Goal: Task Accomplishment & Management: Use online tool/utility

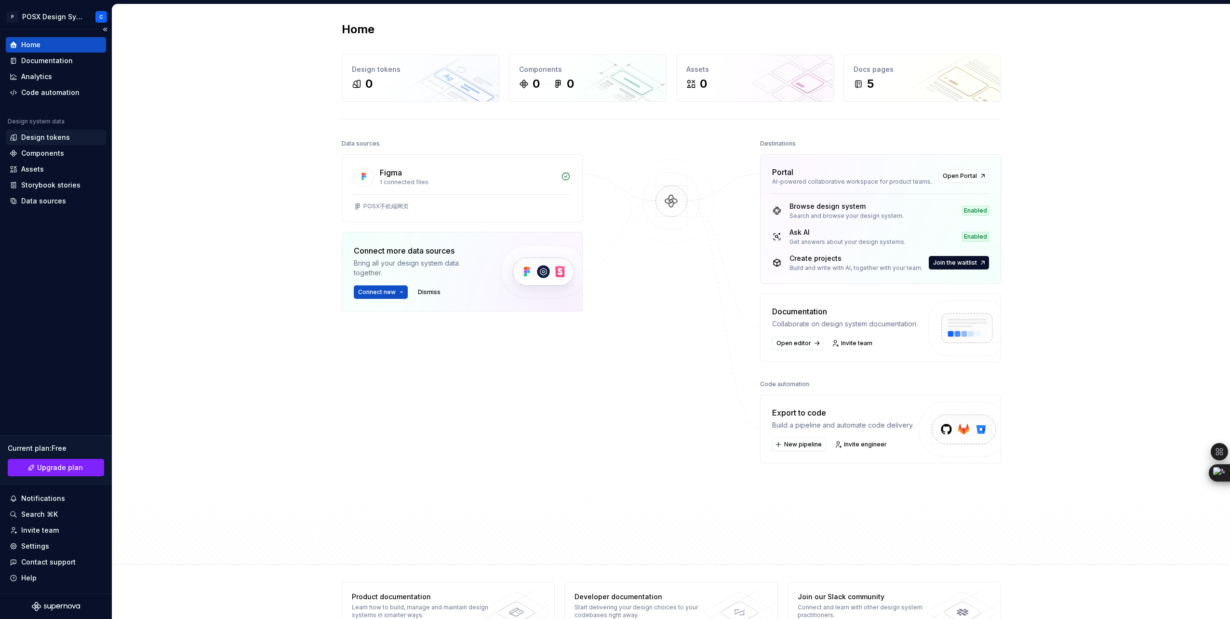
click at [51, 137] on div "Design tokens" at bounding box center [45, 138] width 49 height 10
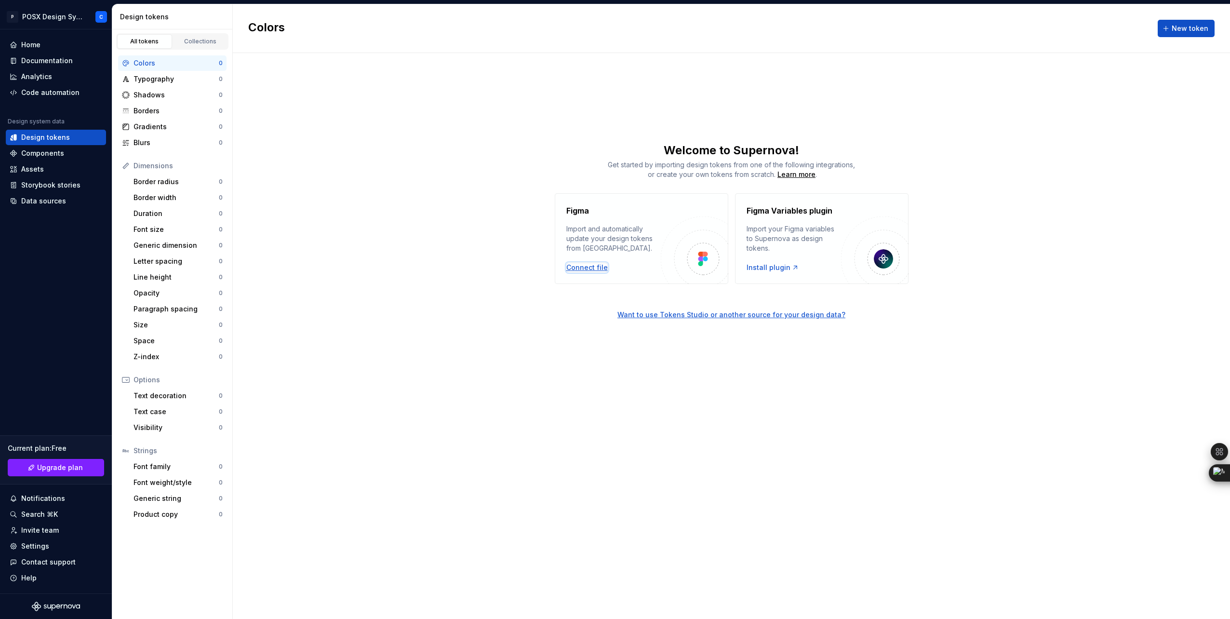
click at [586, 268] on div "Connect file" at bounding box center [586, 268] width 41 height 10
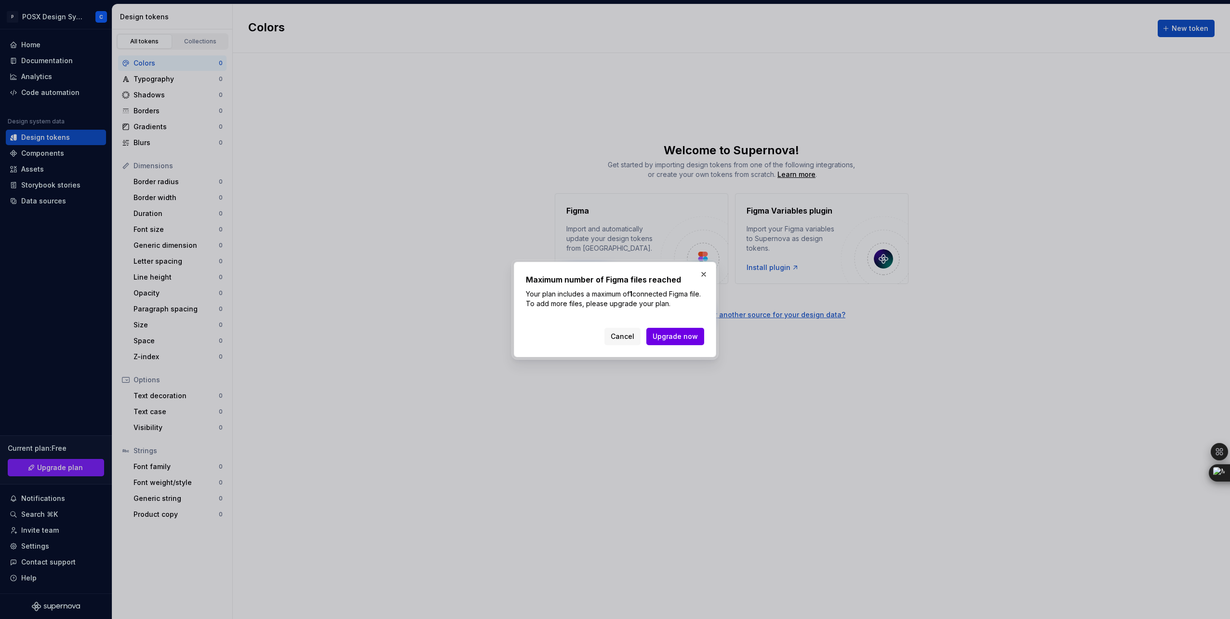
click at [669, 337] on span "Upgrade now" at bounding box center [675, 337] width 45 height 10
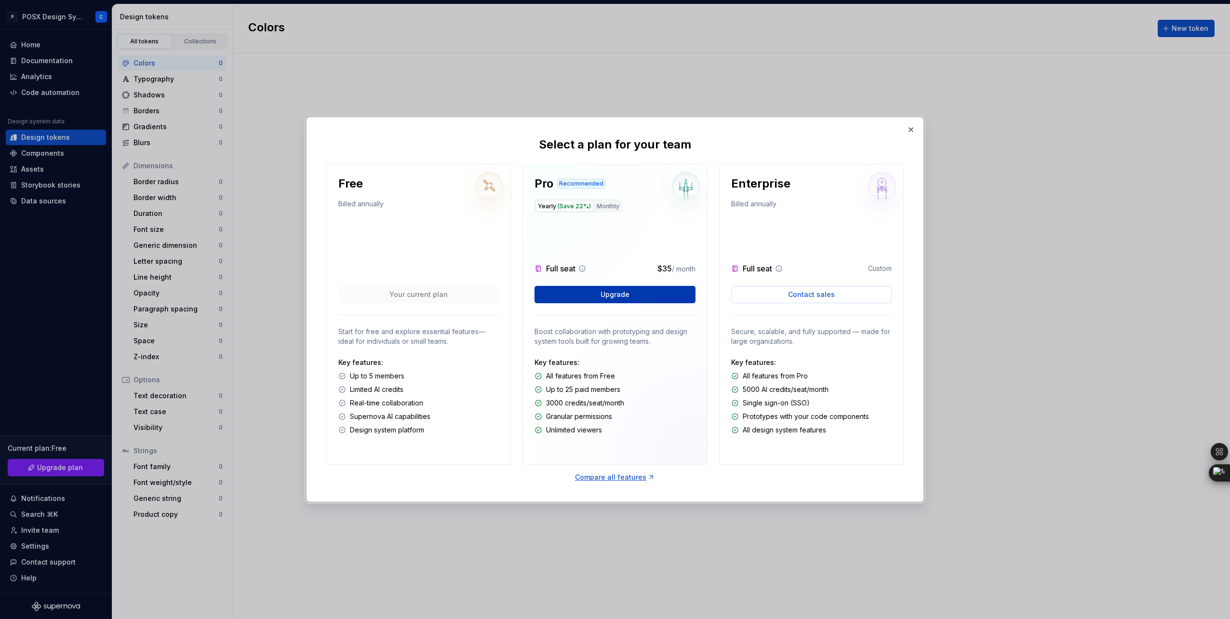
click at [639, 294] on button "Upgrade" at bounding box center [614, 294] width 160 height 17
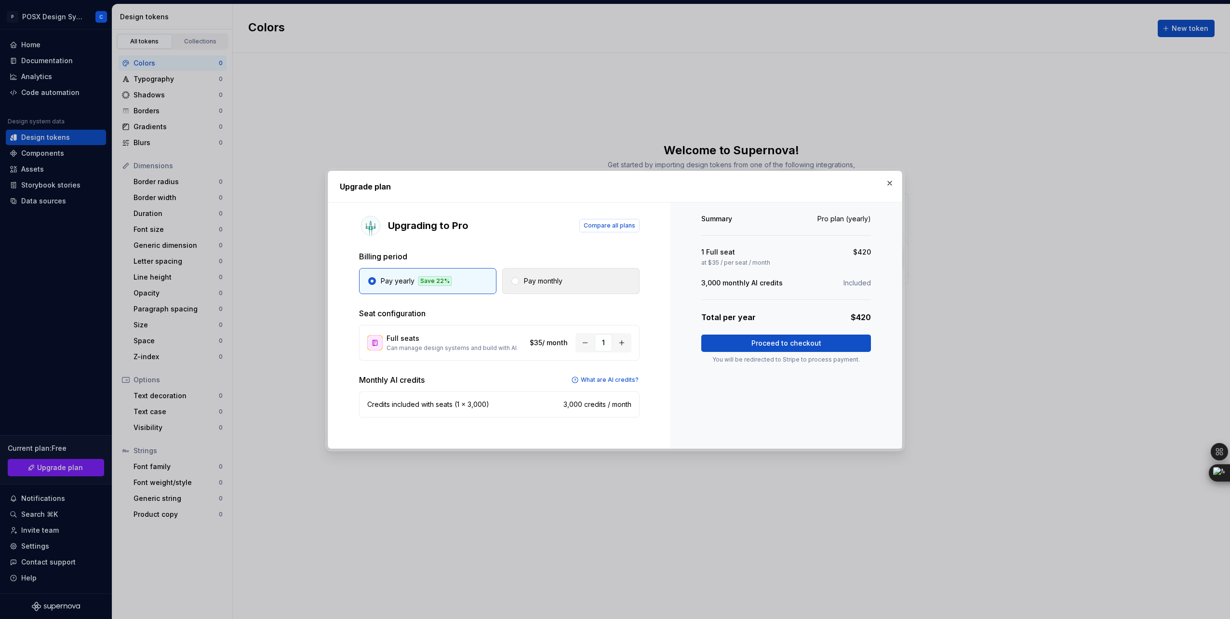
click at [569, 289] on button "Pay monthly" at bounding box center [570, 281] width 137 height 26
click at [779, 345] on span "Proceed to checkout" at bounding box center [786, 343] width 70 height 10
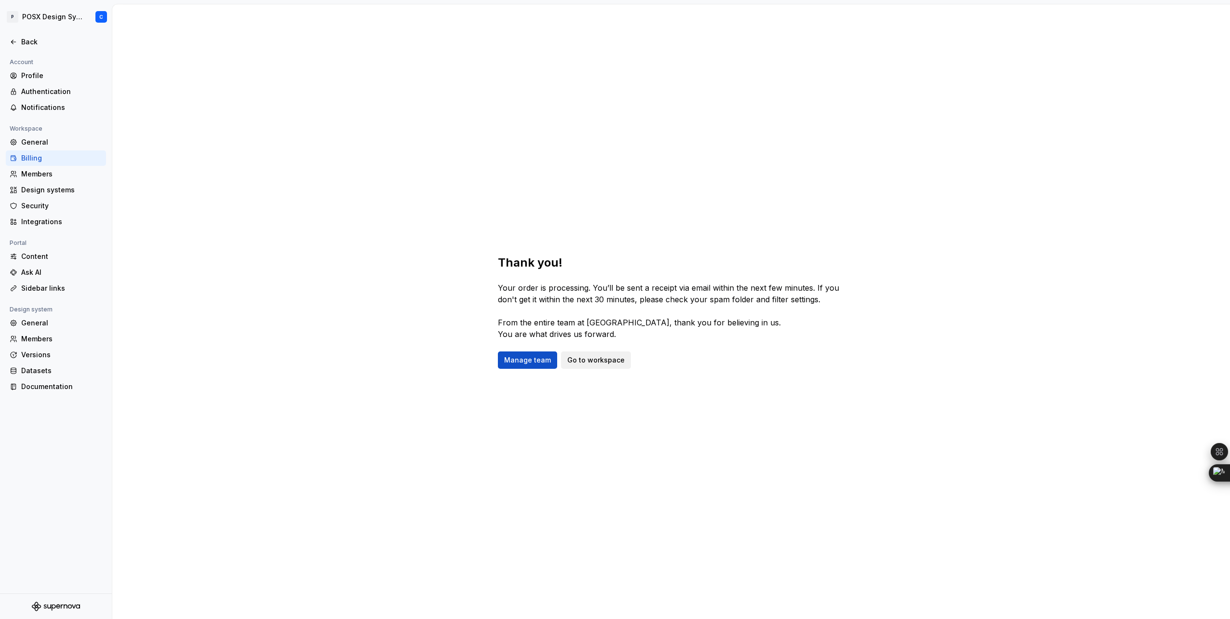
click at [590, 365] on link "Go to workspace" at bounding box center [596, 359] width 70 height 17
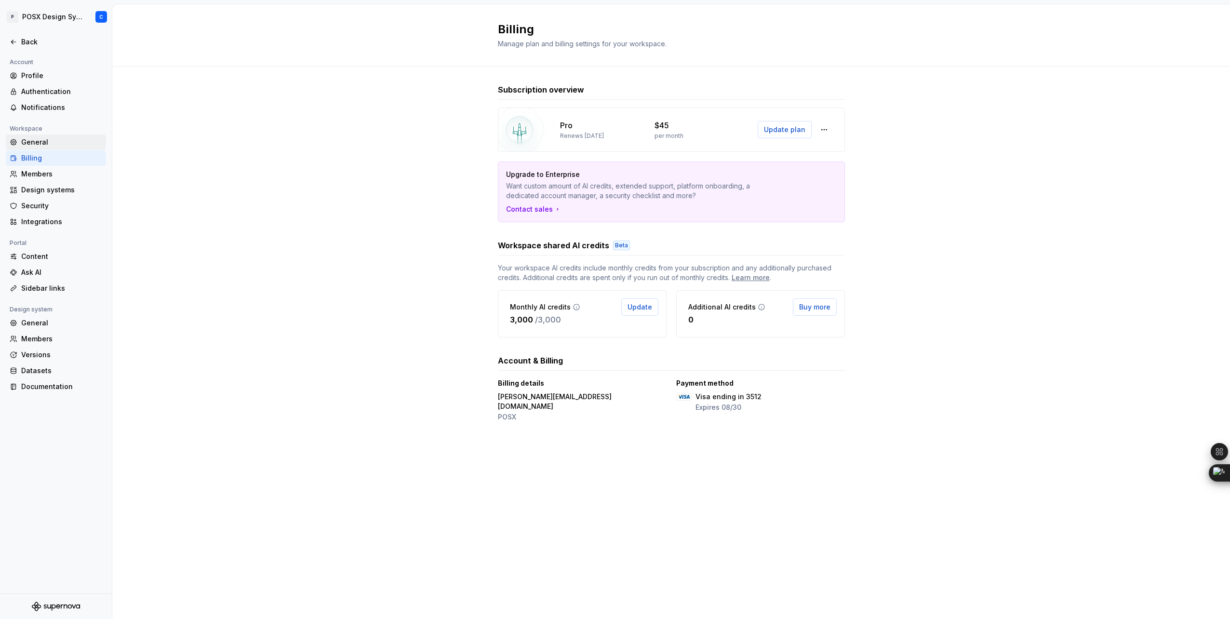
drag, startPoint x: 53, startPoint y: 143, endPoint x: 71, endPoint y: 145, distance: 18.0
click at [53, 143] on div "General" at bounding box center [61, 142] width 81 height 10
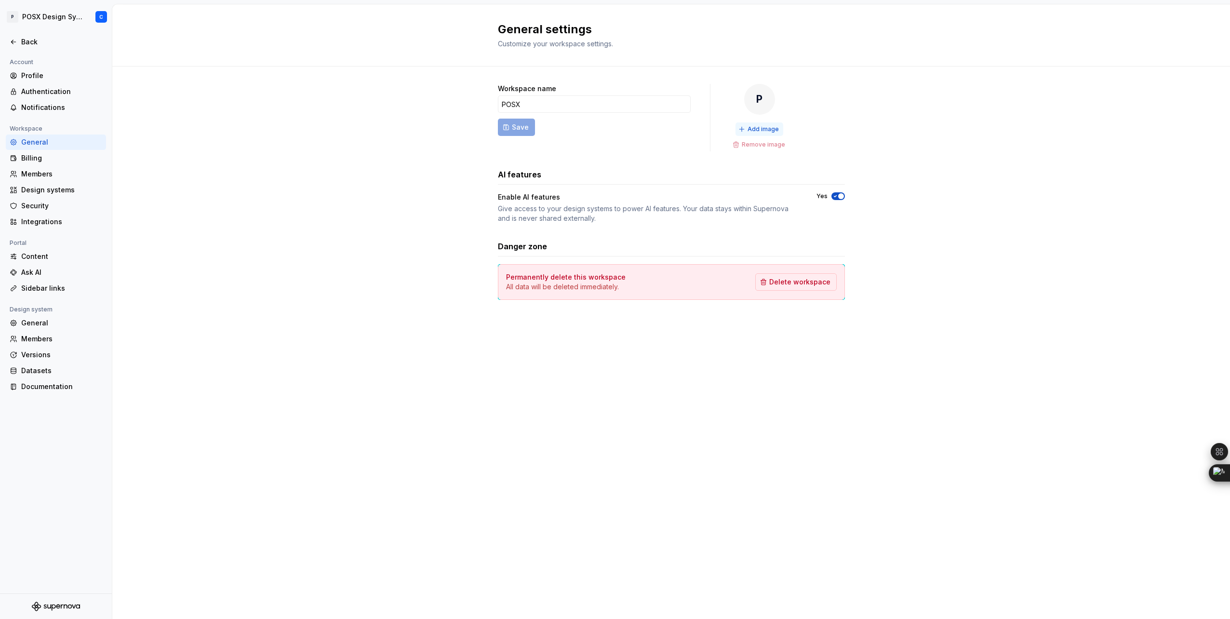
click at [750, 129] on span "Add image" at bounding box center [762, 129] width 31 height 8
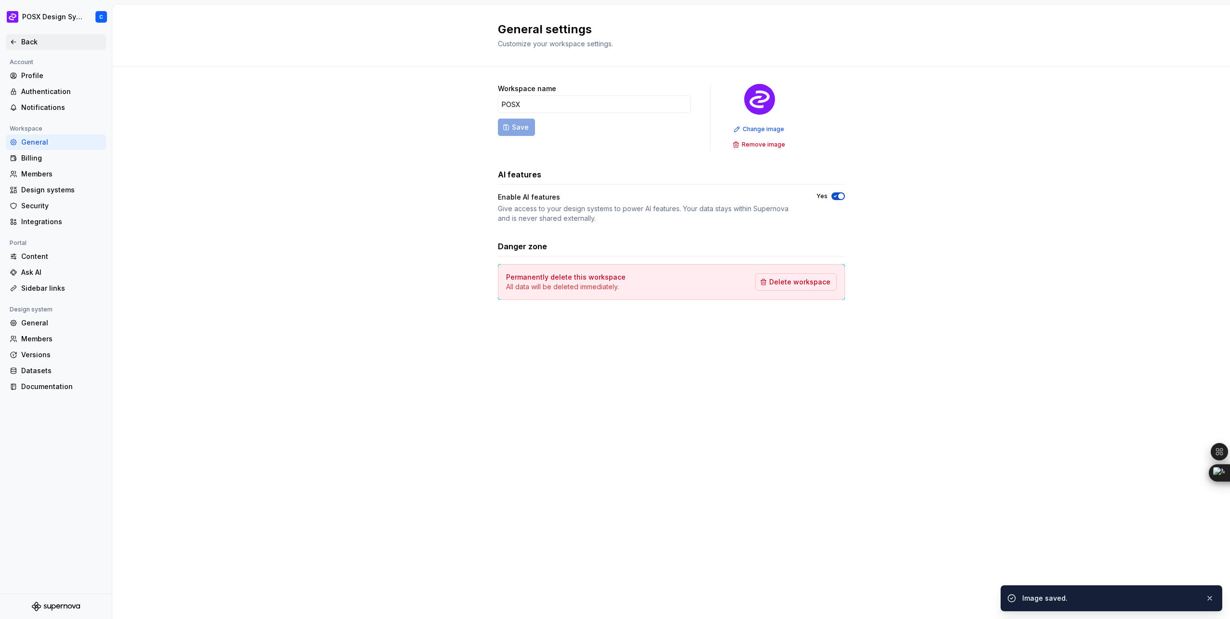
click at [25, 43] on div "Back" at bounding box center [61, 42] width 81 height 10
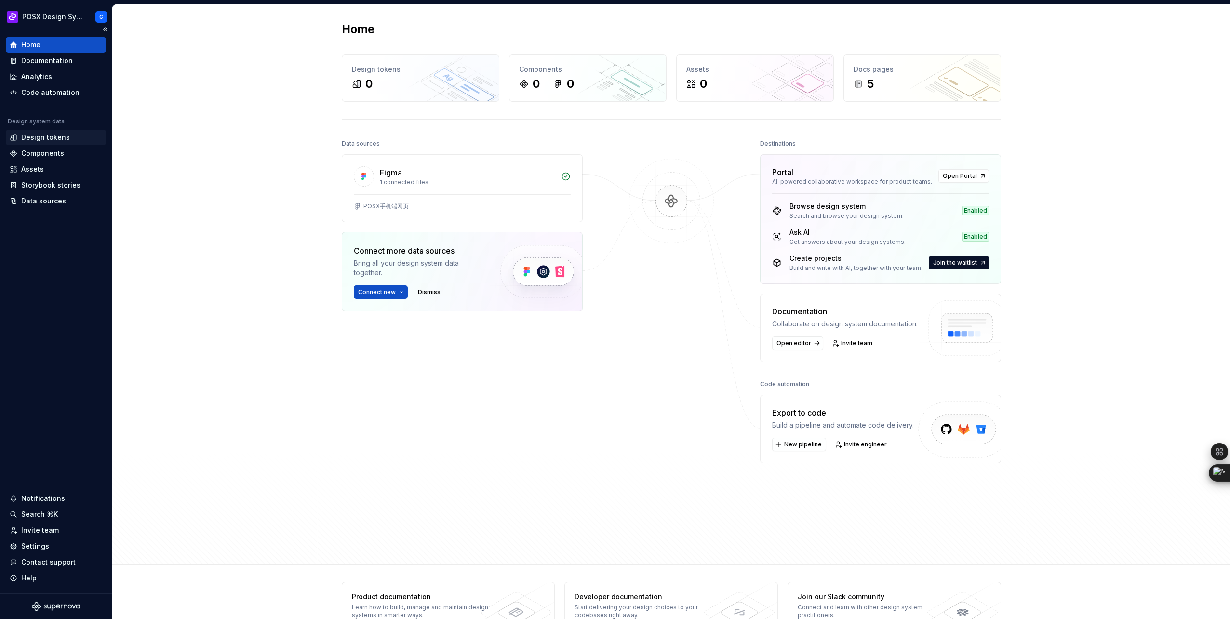
click at [53, 139] on div "Design tokens" at bounding box center [45, 138] width 49 height 10
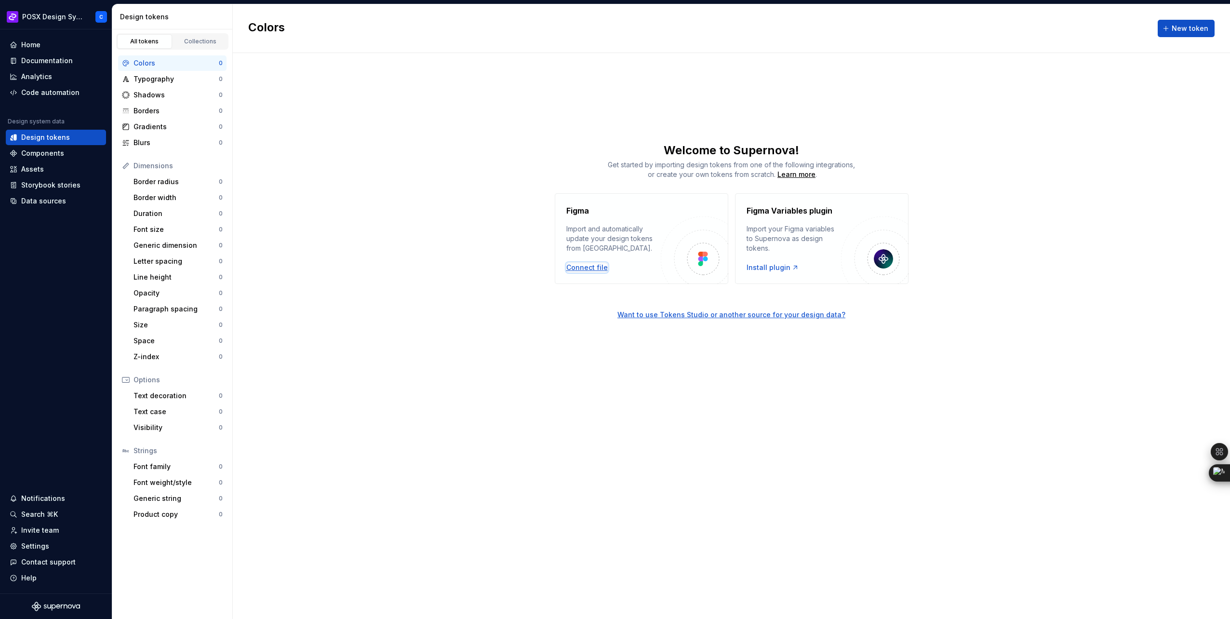
click at [590, 271] on div "Connect file" at bounding box center [586, 268] width 41 height 10
click at [592, 270] on div "Connect file" at bounding box center [586, 268] width 41 height 10
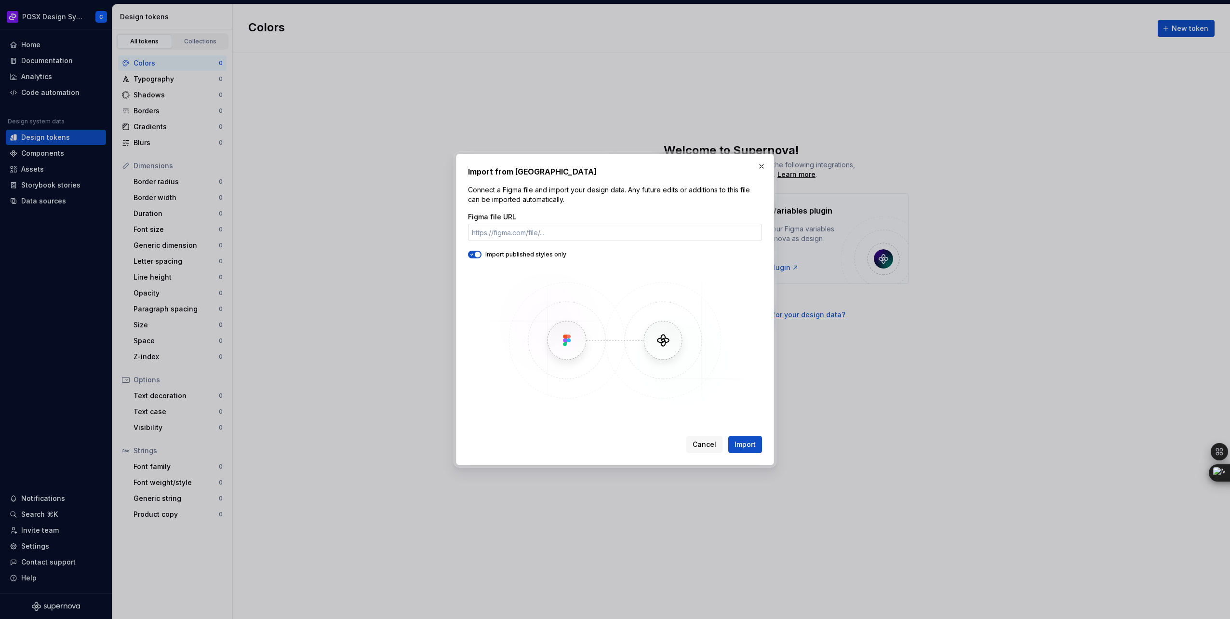
type input "c"
type input "https://www.figma.com/design/d9qeQiMFo3QxSnhuZLoIZQ/POSX_Brand_Guidlines_v1.0?n…"
click at [747, 442] on span "Import" at bounding box center [744, 445] width 21 height 10
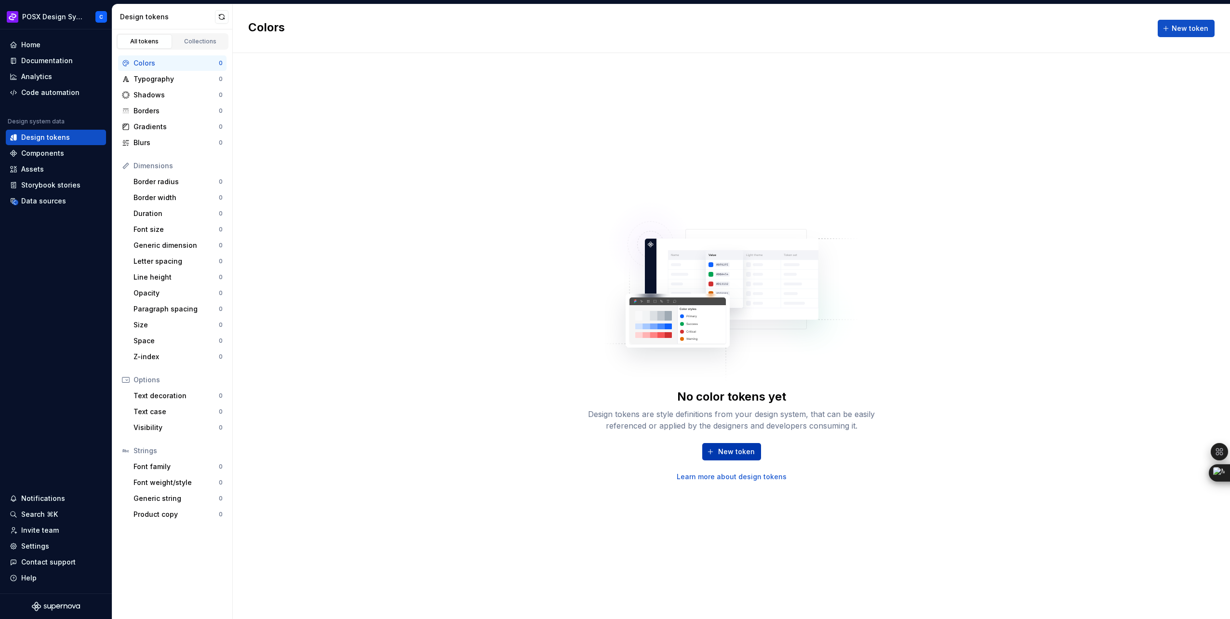
click at [753, 450] on button "New token" at bounding box center [731, 451] width 59 height 17
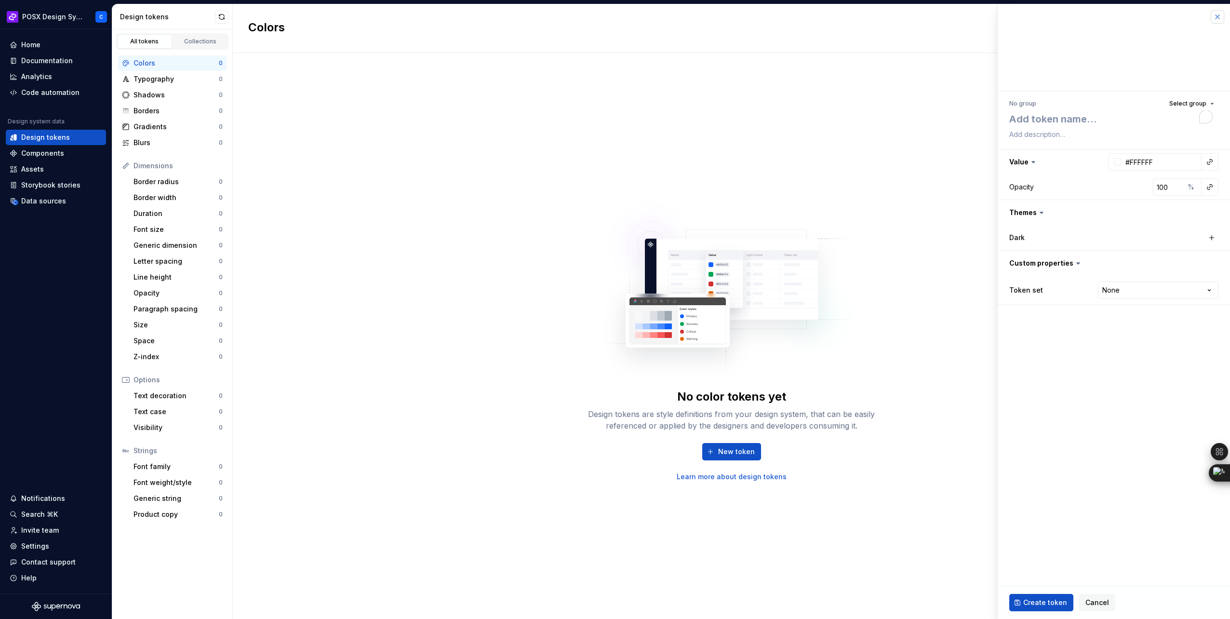
click at [1216, 16] on button "button" at bounding box center [1217, 16] width 13 height 13
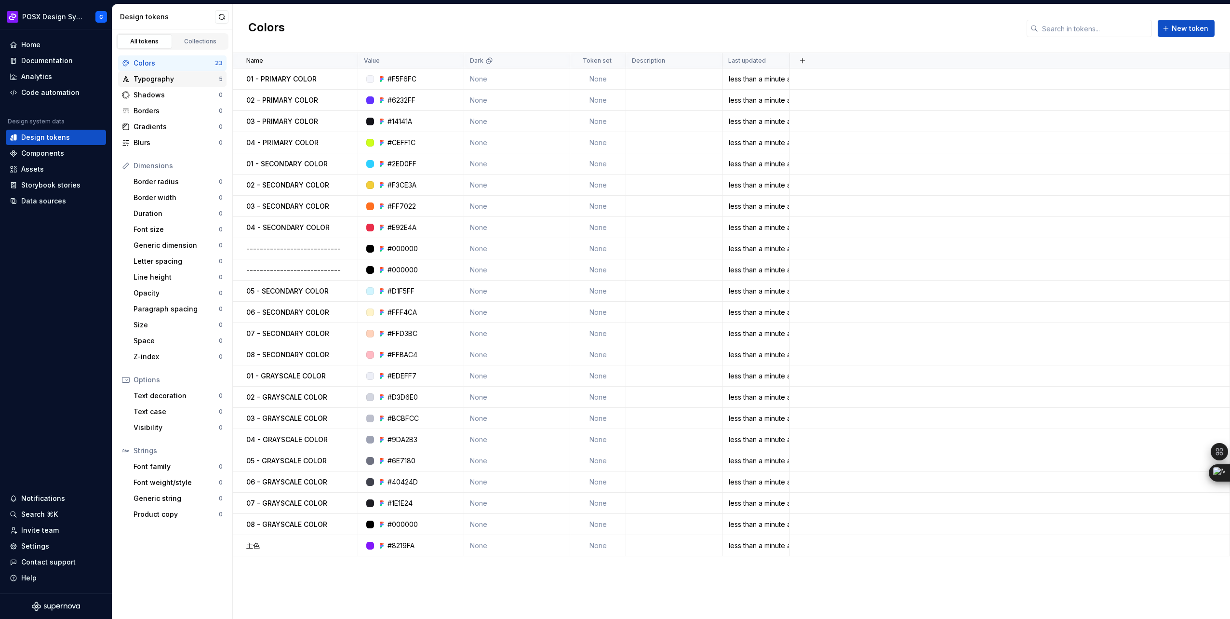
drag, startPoint x: 175, startPoint y: 79, endPoint x: 181, endPoint y: 79, distance: 5.8
click at [175, 79] on div "Typography" at bounding box center [175, 79] width 85 height 10
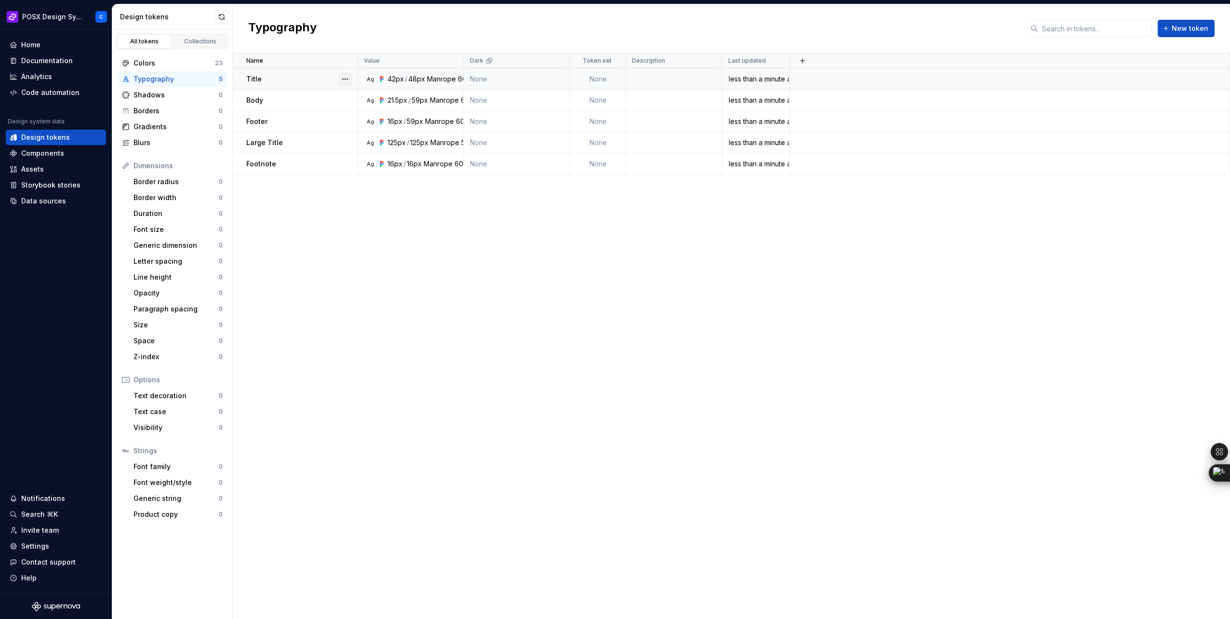
click at [349, 82] on button "button" at bounding box center [344, 78] width 13 height 13
click at [365, 96] on div "Open detail" at bounding box center [387, 98] width 63 height 10
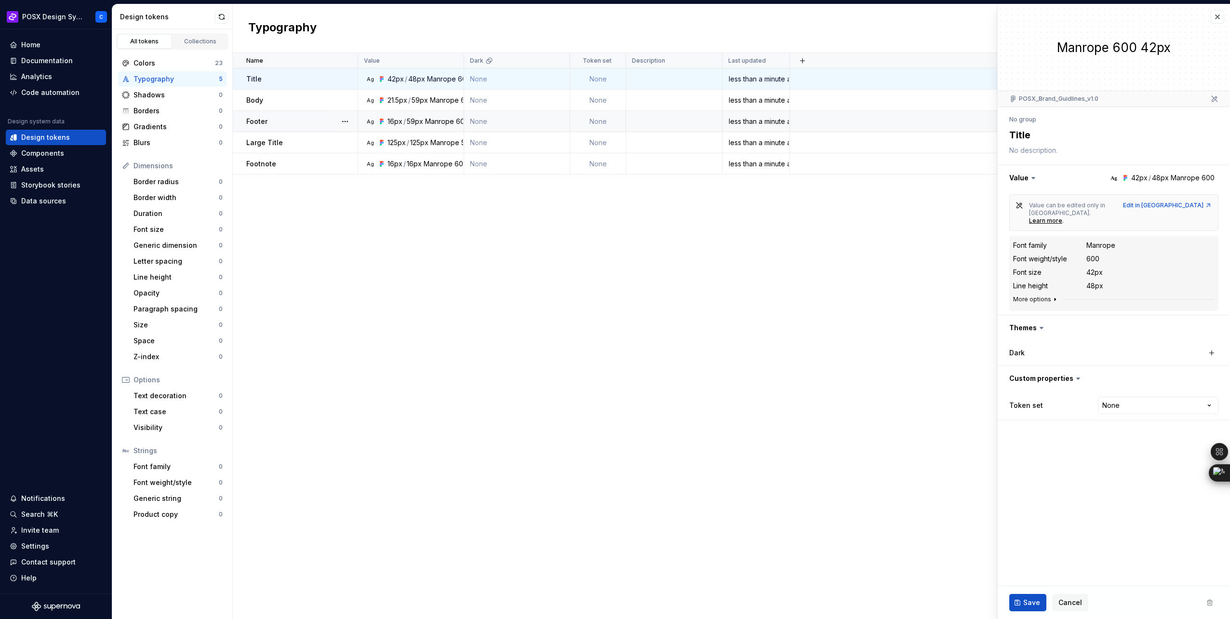
click at [1039, 295] on button "More options" at bounding box center [1036, 299] width 46 height 8
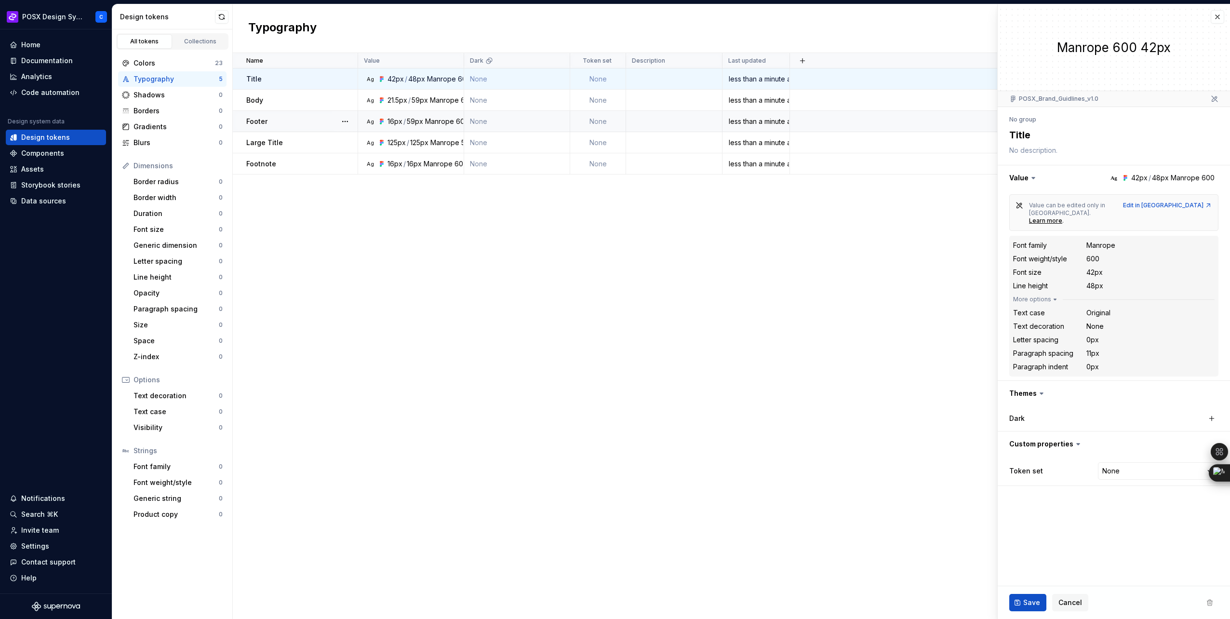
click at [1033, 178] on icon at bounding box center [1033, 177] width 3 height 1
drag, startPoint x: 1026, startPoint y: 181, endPoint x: 1022, endPoint y: 177, distance: 5.1
click at [1025, 181] on button "button" at bounding box center [1114, 177] width 232 height 25
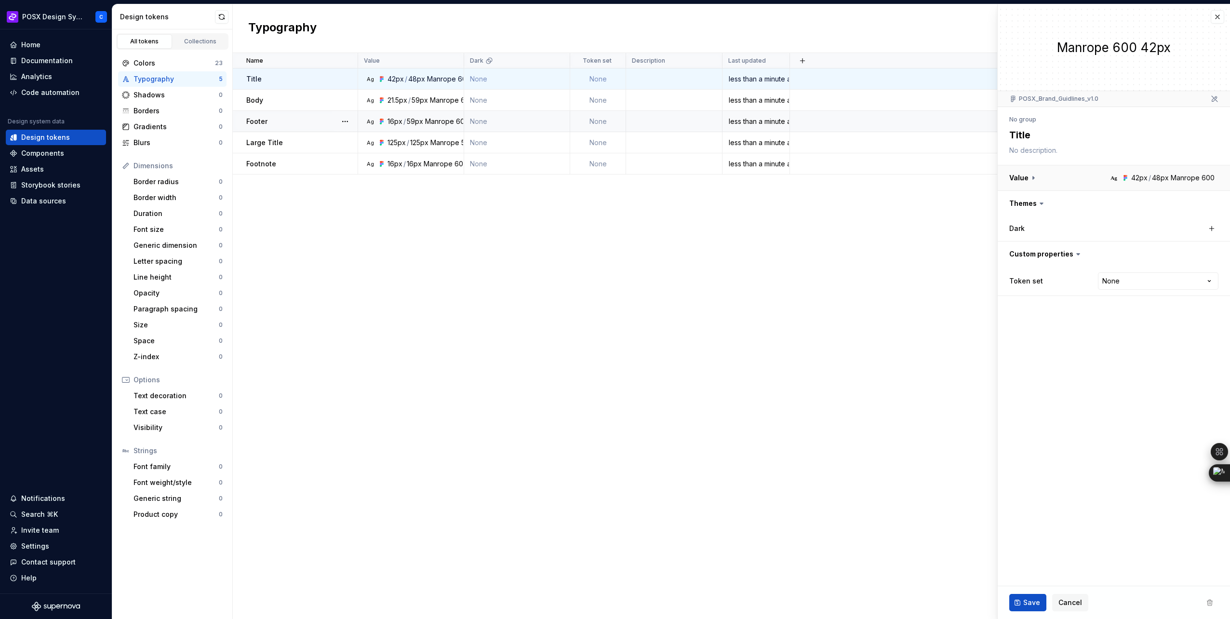
click at [1021, 177] on button "button" at bounding box center [1114, 177] width 232 height 25
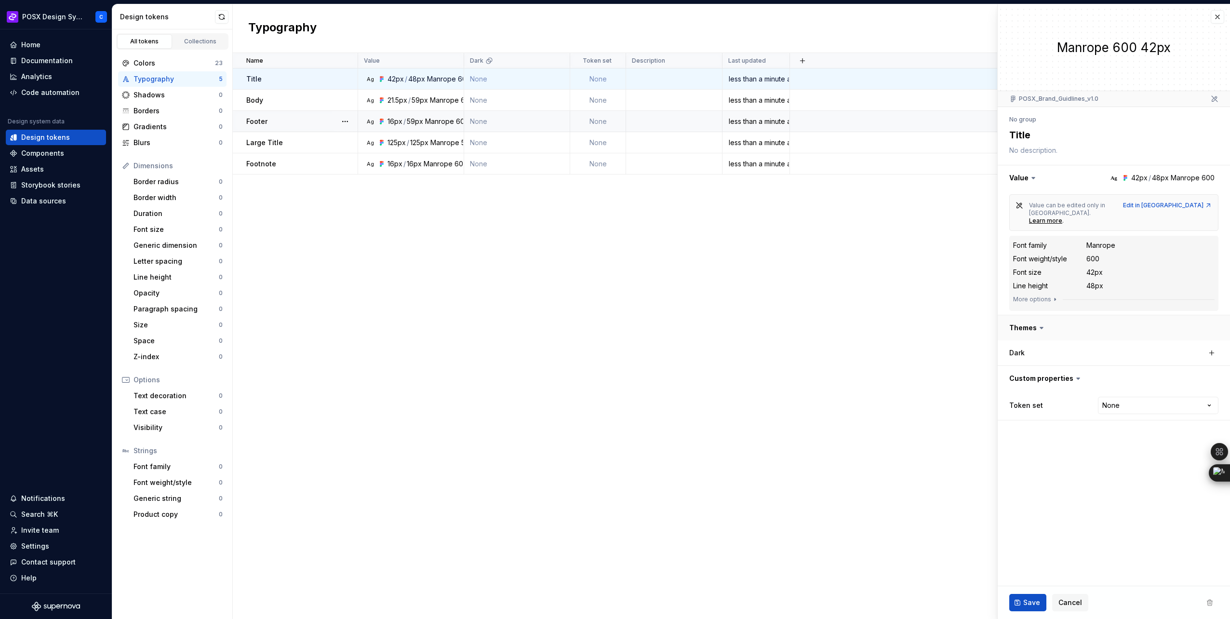
click at [1032, 315] on button "button" at bounding box center [1114, 327] width 232 height 25
click at [1035, 315] on button "button" at bounding box center [1114, 327] width 232 height 25
click at [1039, 346] on div "Dark" at bounding box center [1113, 352] width 209 height 13
click at [1043, 348] on div "Dark" at bounding box center [1057, 353] width 96 height 10
click at [1037, 323] on icon at bounding box center [1042, 328] width 10 height 10
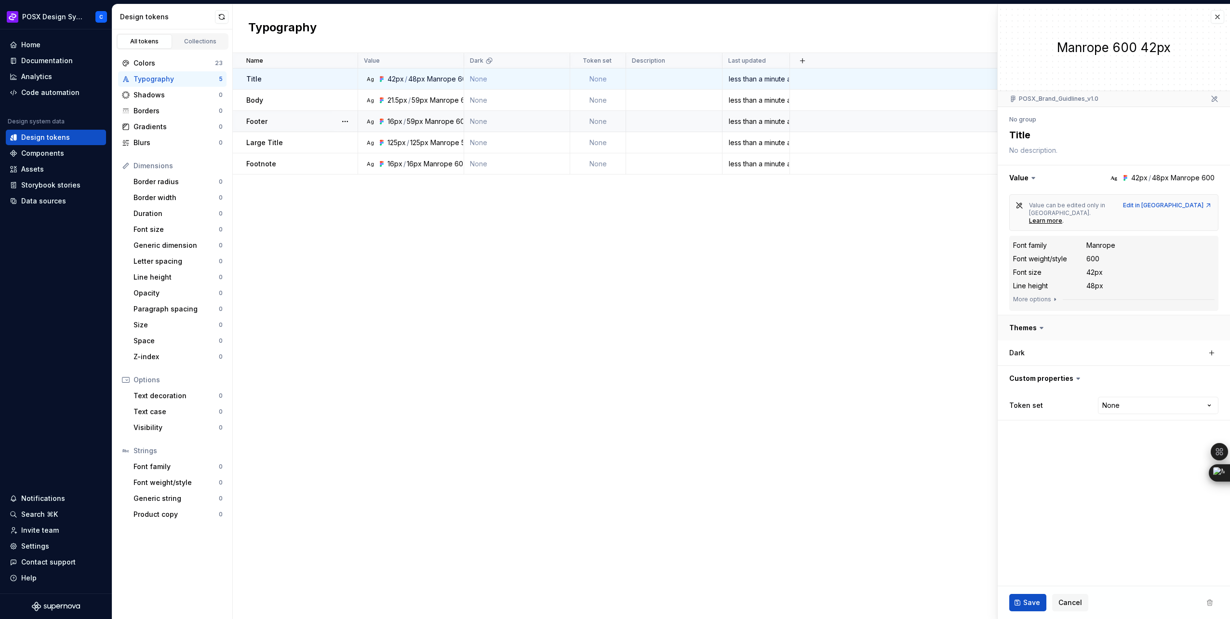
click at [1041, 319] on button "button" at bounding box center [1114, 327] width 232 height 25
click at [1219, 14] on button "button" at bounding box center [1217, 16] width 13 height 13
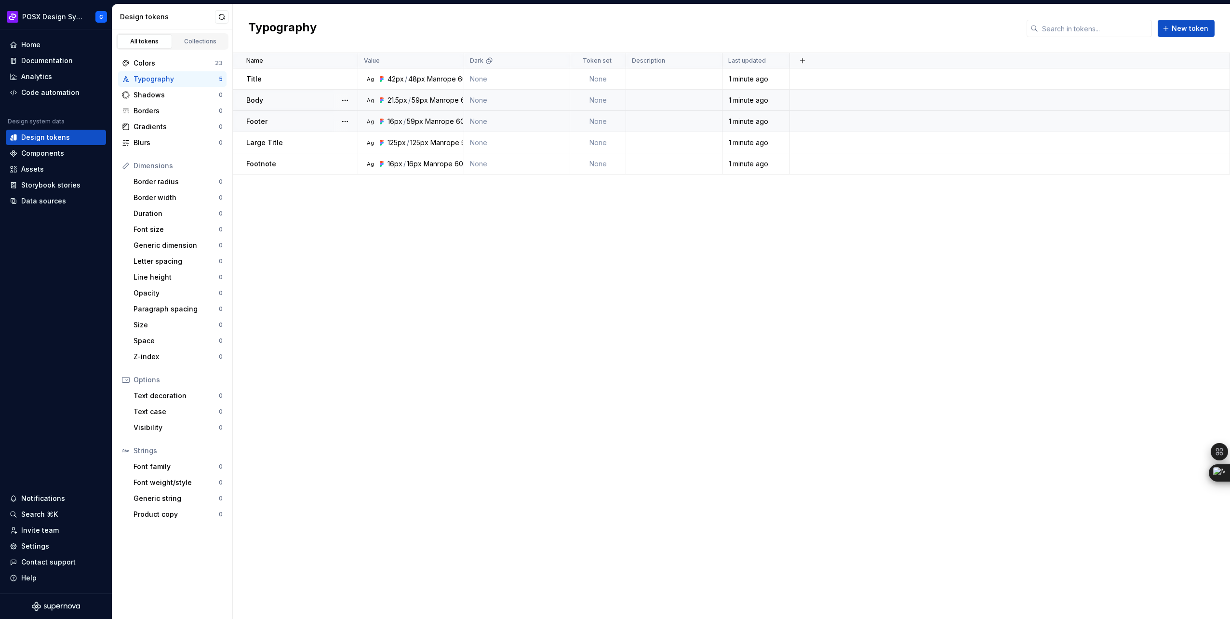
click at [259, 97] on p "Body" at bounding box center [254, 100] width 17 height 10
type textarea "*"
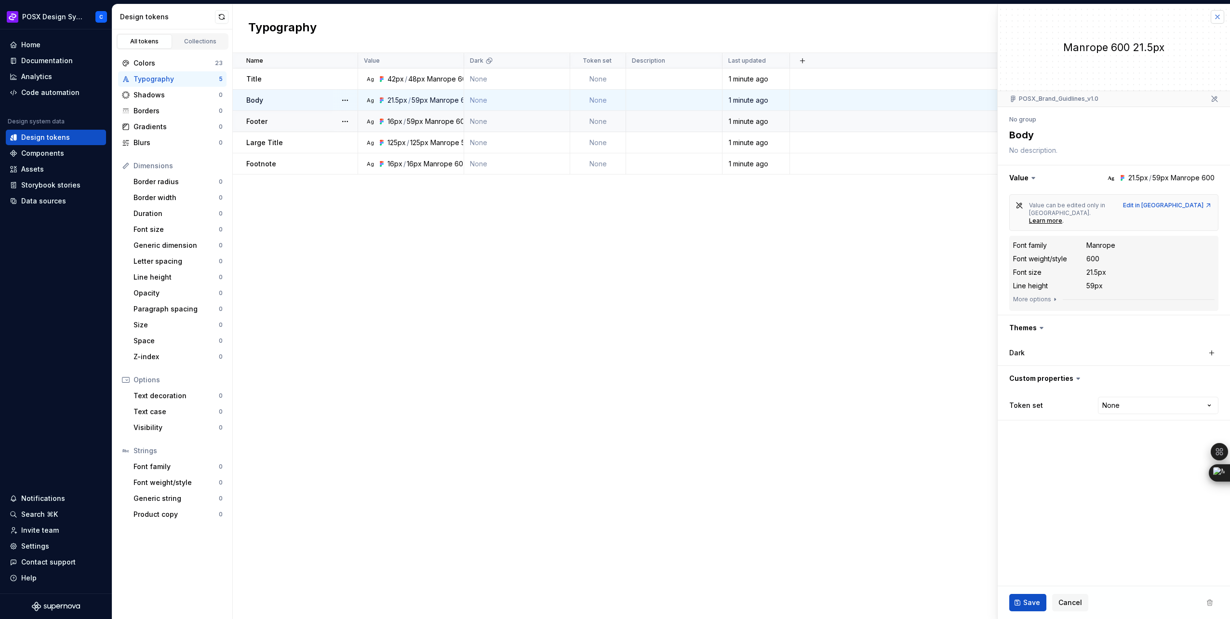
click at [1215, 15] on button "button" at bounding box center [1217, 16] width 13 height 13
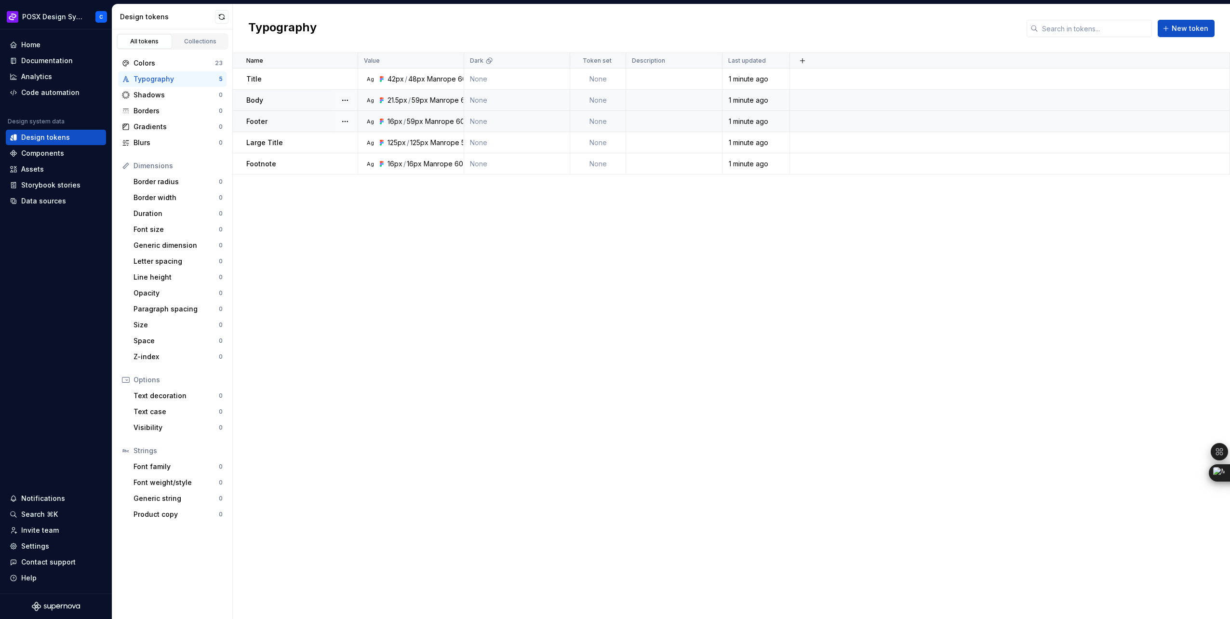
click at [1221, 15] on div "Typography New token" at bounding box center [731, 28] width 997 height 49
click at [1133, 361] on div "Name Value Dark Token set Description Last updated Title Ag 42px / 48px Manrope…" at bounding box center [731, 336] width 997 height 566
click at [170, 91] on div "Shadows" at bounding box center [175, 95] width 85 height 10
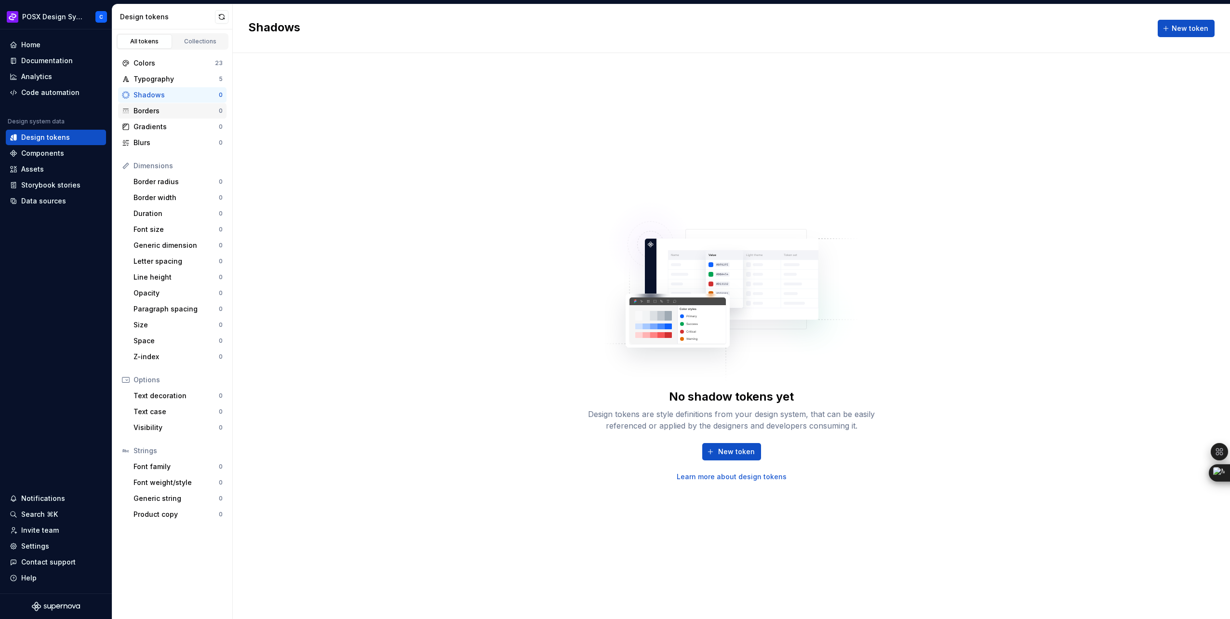
click at [171, 104] on div "Borders 0" at bounding box center [172, 110] width 108 height 15
click at [170, 125] on div "Gradients" at bounding box center [175, 127] width 85 height 10
click at [178, 138] on div "Blurs" at bounding box center [175, 143] width 85 height 10
click at [176, 184] on div "Border radius" at bounding box center [175, 182] width 85 height 10
click at [187, 67] on div "Colors" at bounding box center [173, 63] width 81 height 10
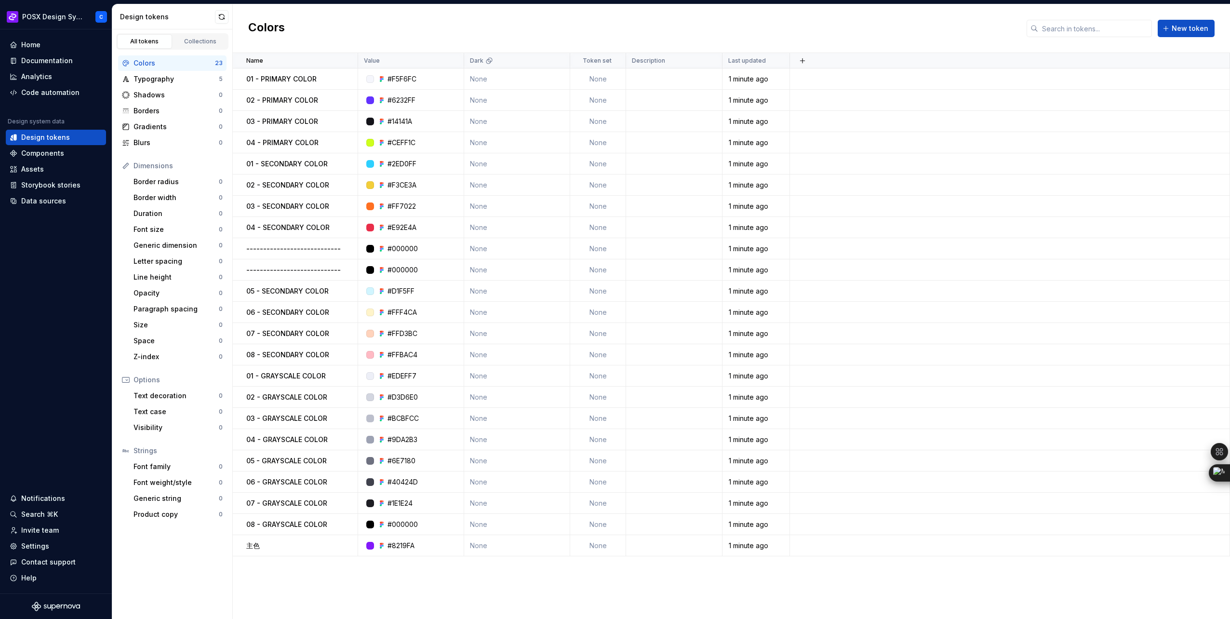
click at [204, 50] on div "Colors 23 Typography 5 Shadows 0 Borders 0 Gradients 0 Blurs 0 Dimensions Borde…" at bounding box center [172, 289] width 120 height 478
click at [204, 42] on div "Collections" at bounding box center [200, 42] width 48 height 8
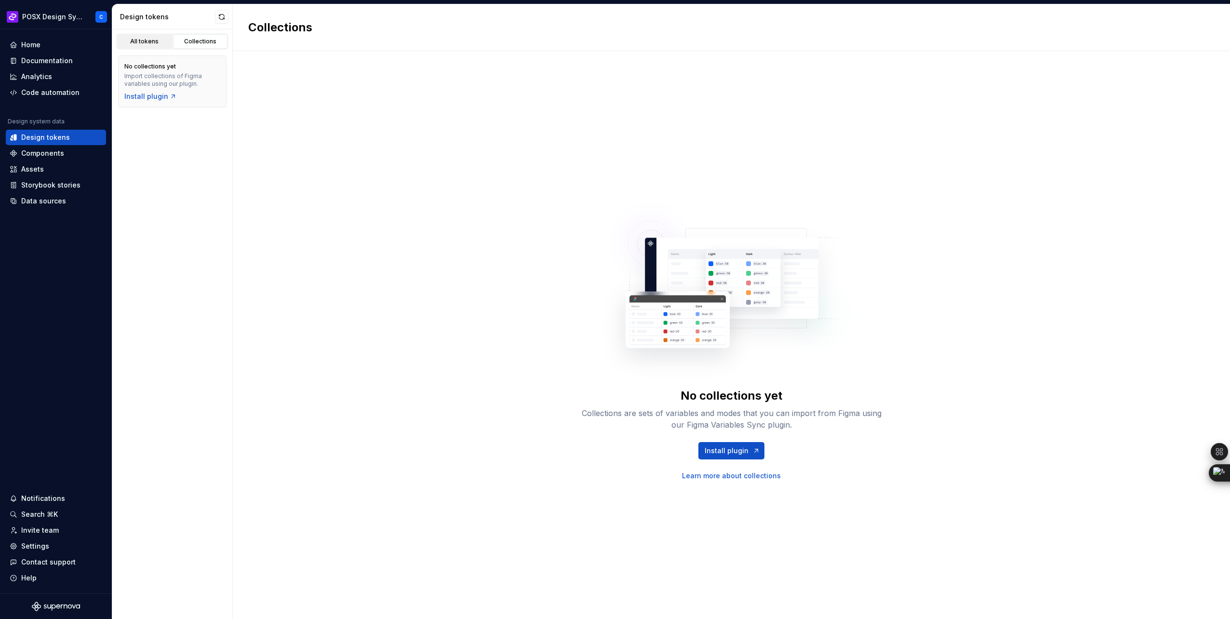
click at [159, 43] on div "All tokens" at bounding box center [144, 42] width 48 height 8
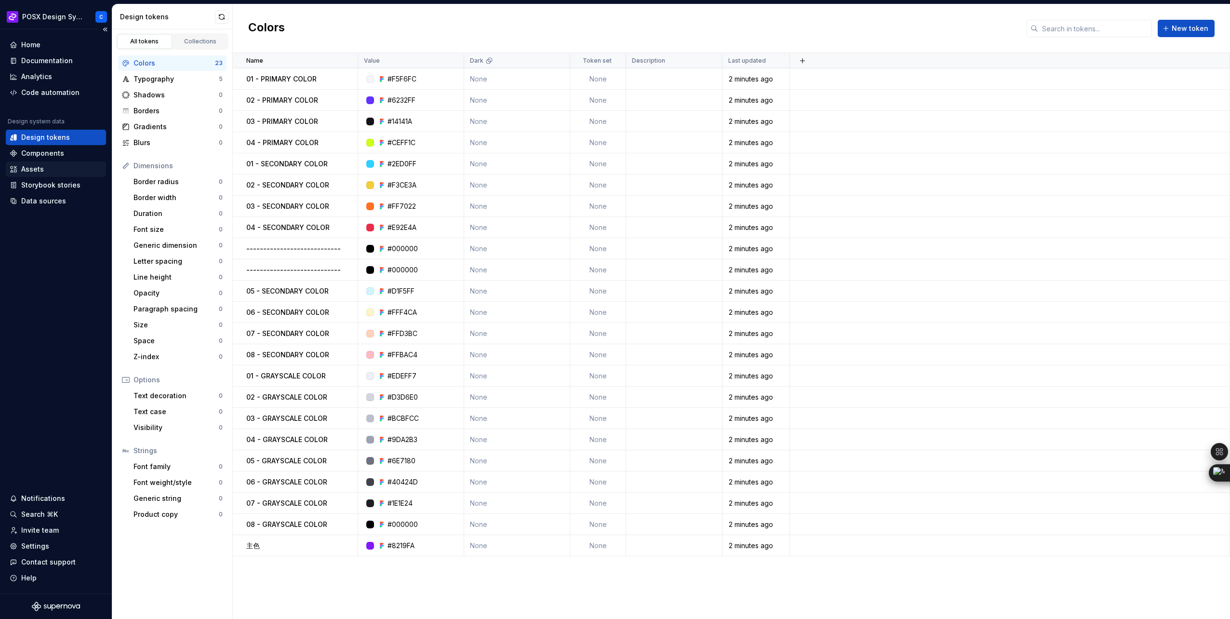
click at [53, 163] on div "Assets" at bounding box center [56, 168] width 100 height 15
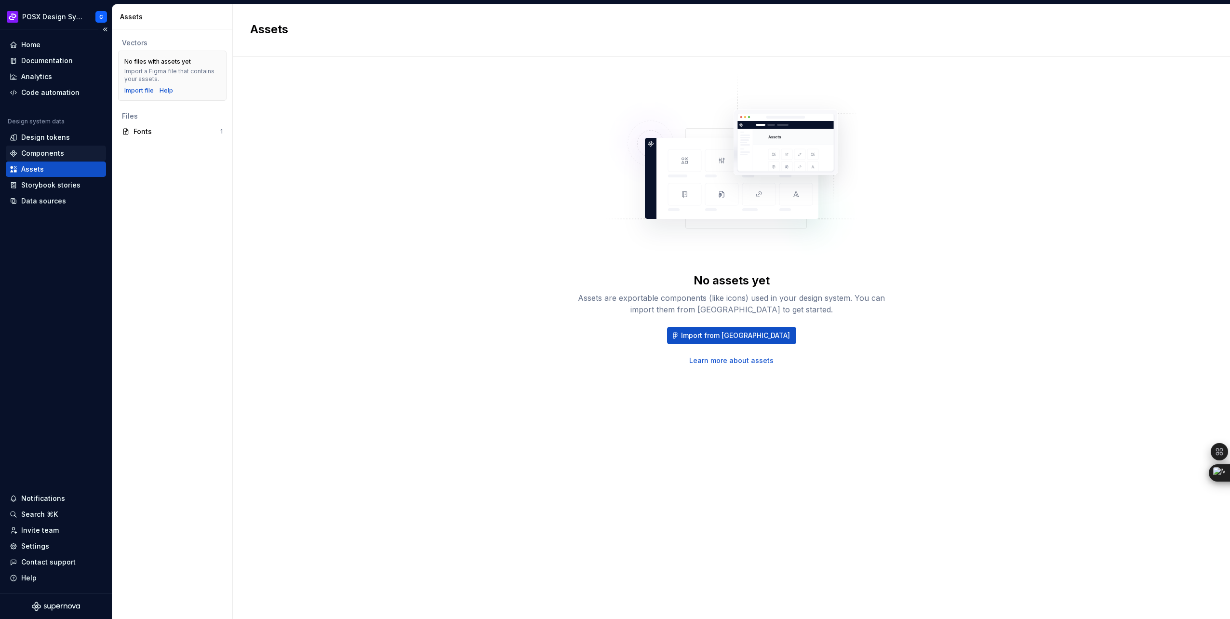
click at [46, 147] on div "Components" at bounding box center [56, 153] width 100 height 15
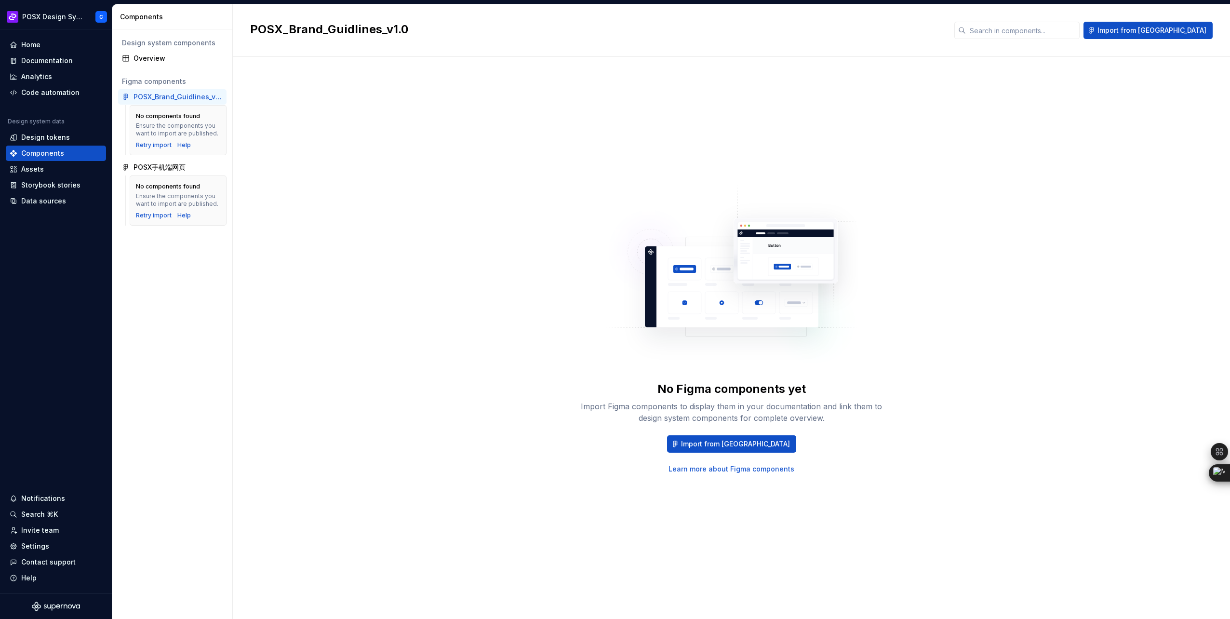
click at [182, 195] on div "Ensure the components you want to import are published." at bounding box center [178, 199] width 84 height 15
click at [70, 183] on div "Storybook stories" at bounding box center [50, 185] width 59 height 10
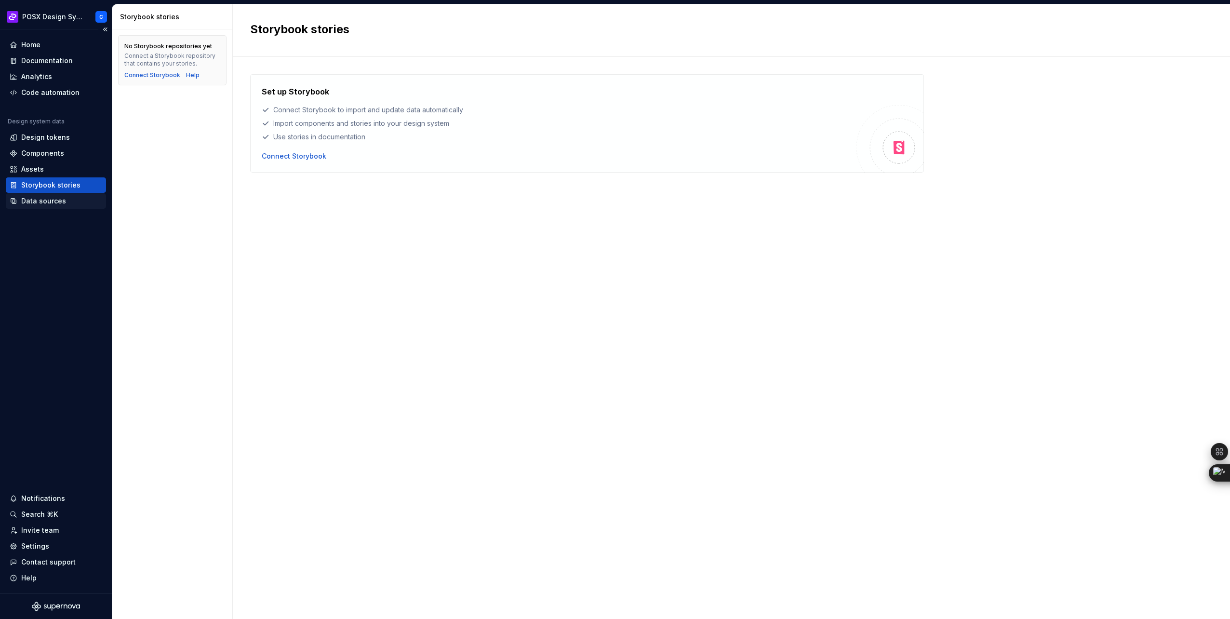
click at [67, 202] on div "Data sources" at bounding box center [56, 201] width 93 height 10
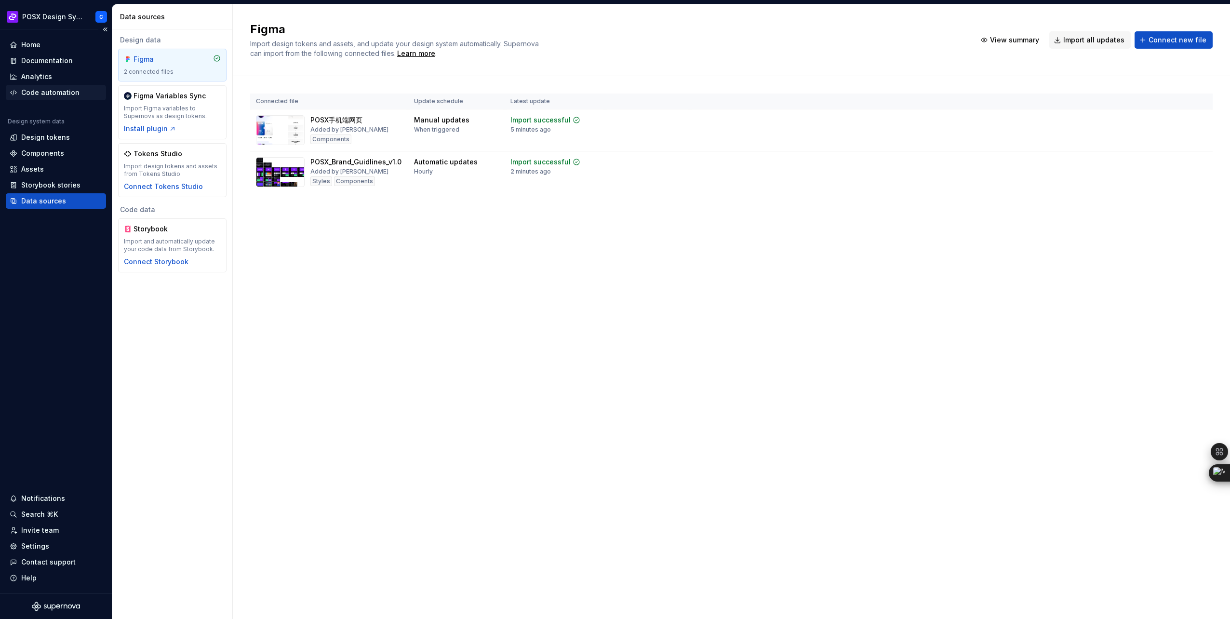
click at [56, 94] on div "Code automation" at bounding box center [50, 93] width 58 height 10
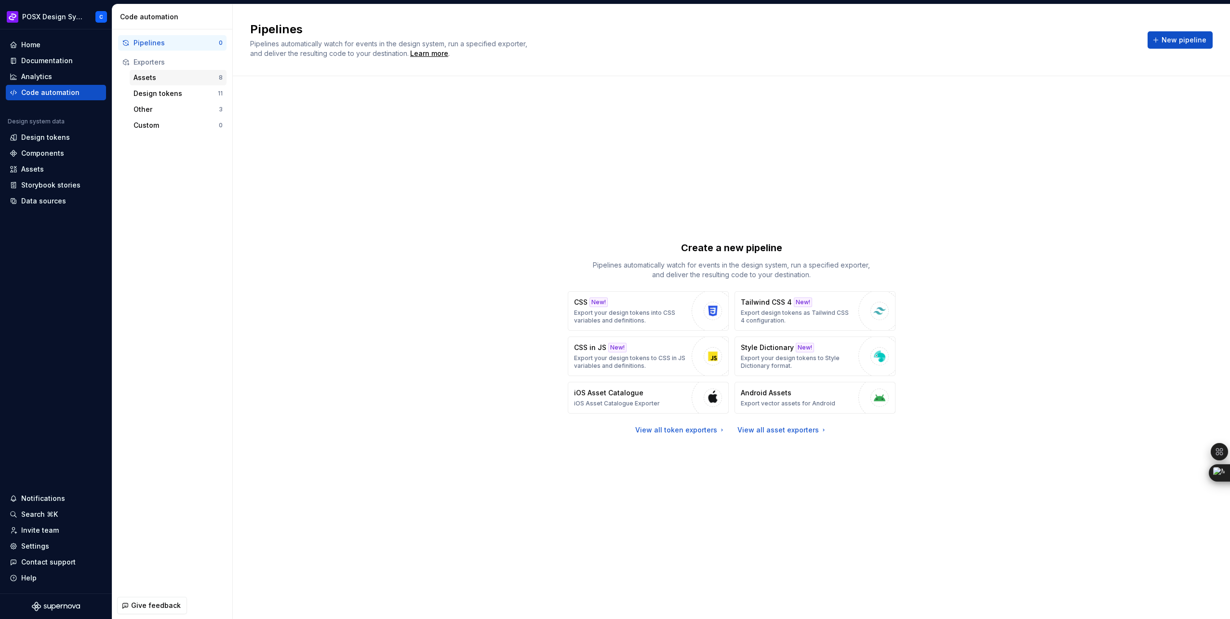
click at [176, 70] on div "Assets 8" at bounding box center [178, 77] width 97 height 15
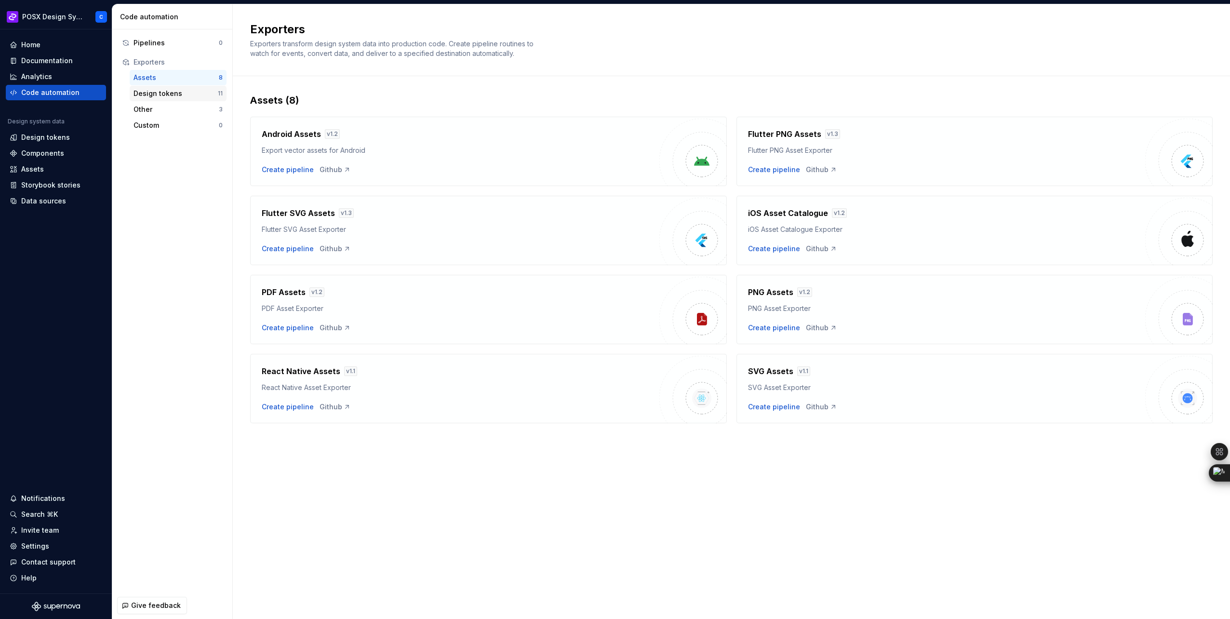
click at [173, 86] on div "Design tokens 11" at bounding box center [178, 93] width 97 height 15
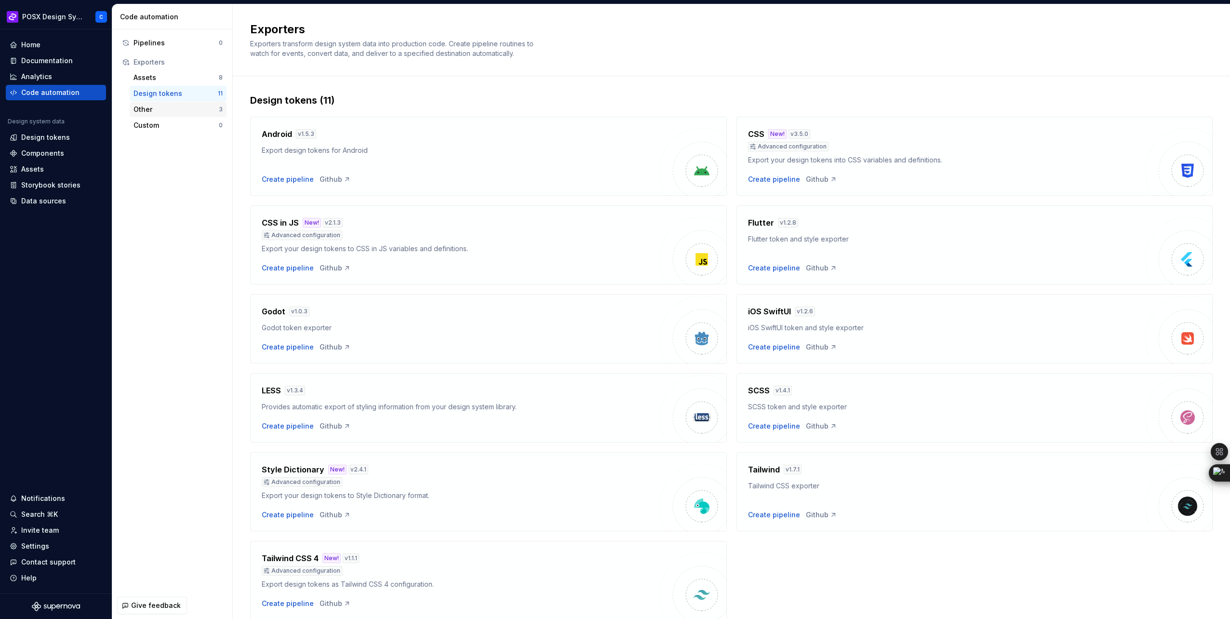
click at [181, 106] on div "Other" at bounding box center [175, 110] width 85 height 10
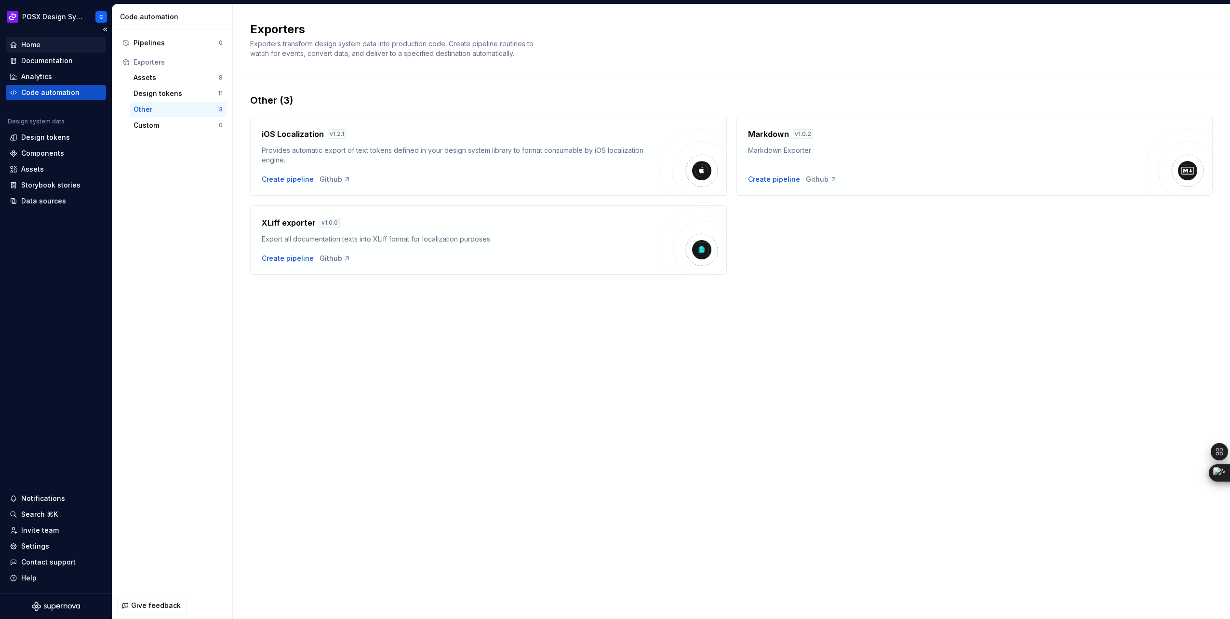
click at [57, 48] on div "Home" at bounding box center [56, 45] width 93 height 10
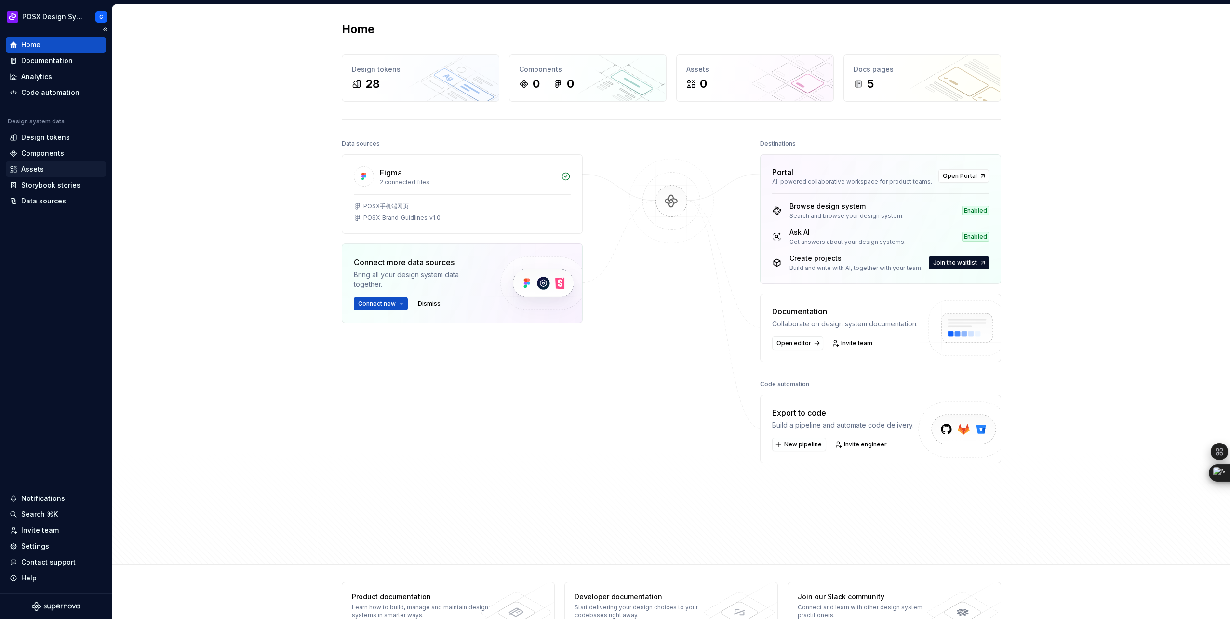
click at [57, 166] on div "Assets" at bounding box center [56, 169] width 93 height 10
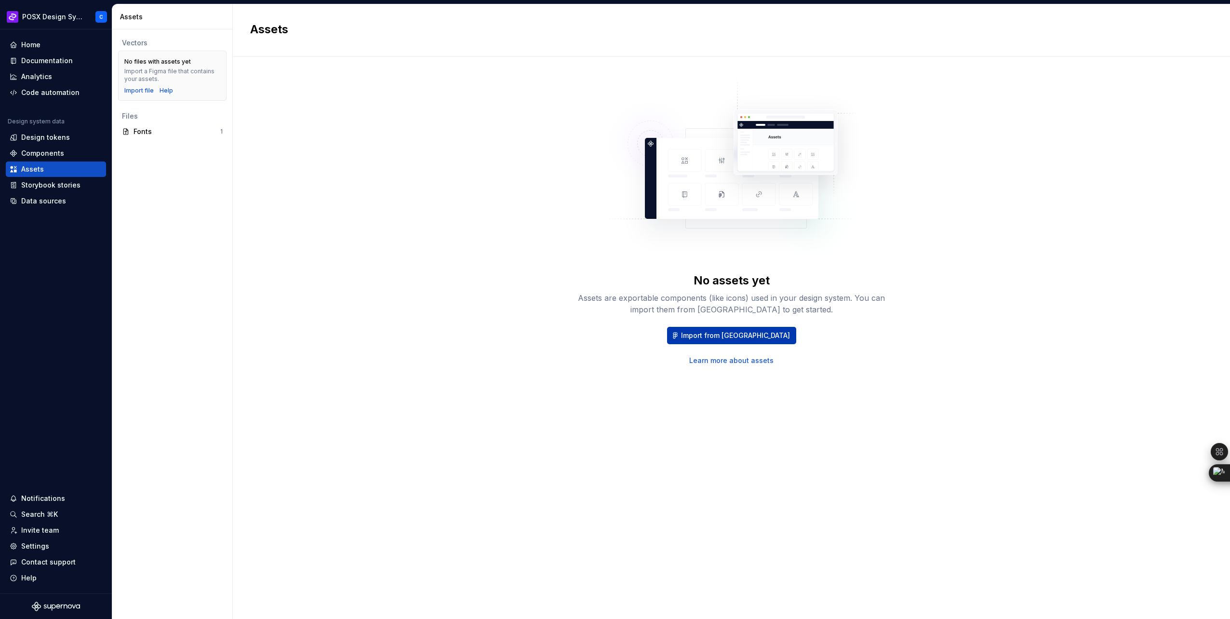
click at [734, 337] on span "Import from Figma" at bounding box center [735, 336] width 109 height 10
drag, startPoint x: 578, startPoint y: 81, endPoint x: 580, endPoint y: 90, distance: 8.3
click at [725, 326] on div "No assets yet Assets are exportable components (like icons) used in your design…" at bounding box center [731, 319] width 308 height 93
click at [731, 334] on span "Import from Figma" at bounding box center [735, 336] width 109 height 10
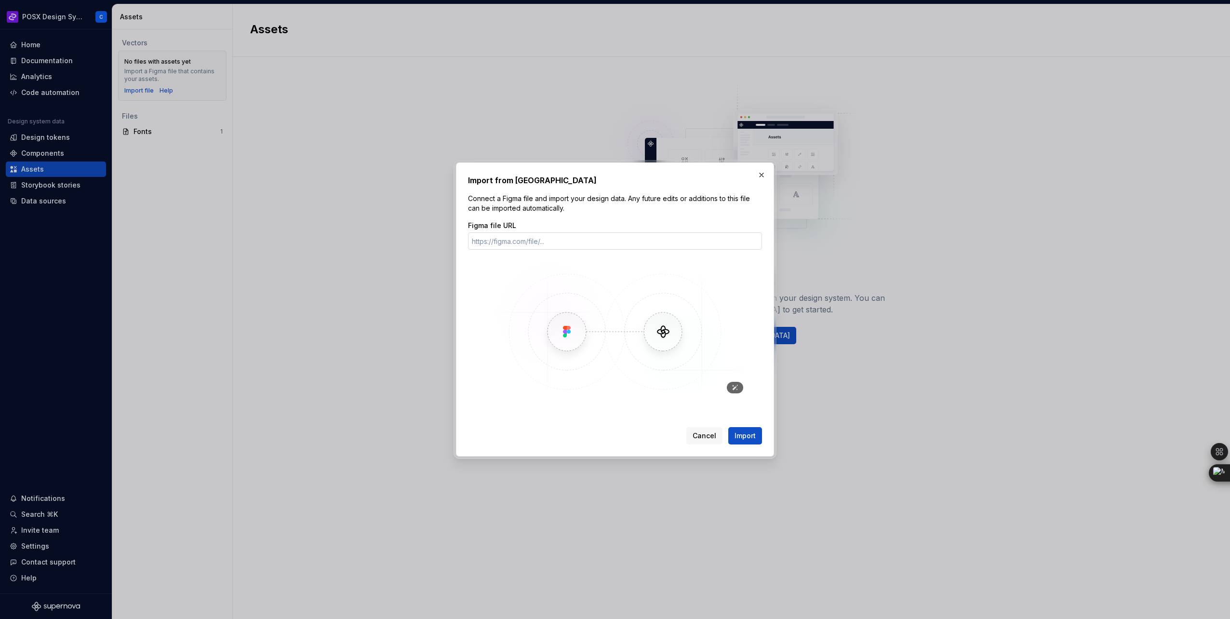
type input "c"
type input "https://www.figma.com/design/fXjDIrPHpxswT7ik11LH1R/POSX%E6%89%8B%E6%9C%BA%E7%A…"
click at [749, 431] on span "Import" at bounding box center [744, 436] width 21 height 10
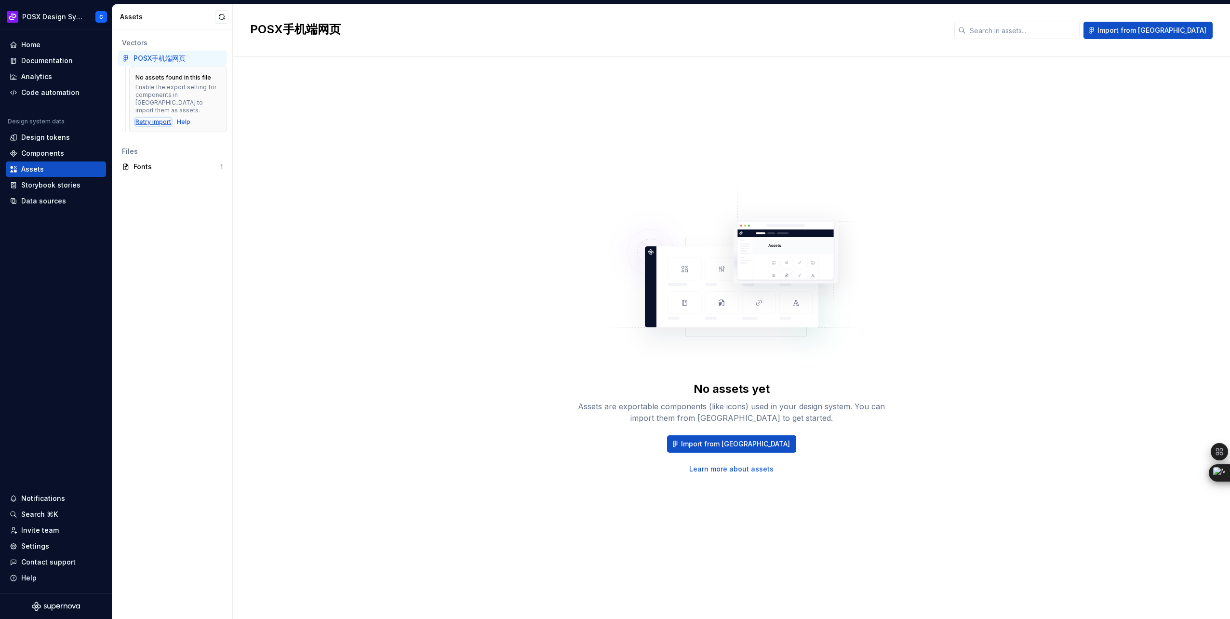
click at [162, 118] on div "Retry import" at bounding box center [153, 122] width 36 height 8
click at [172, 162] on div "Fonts" at bounding box center [176, 167] width 87 height 10
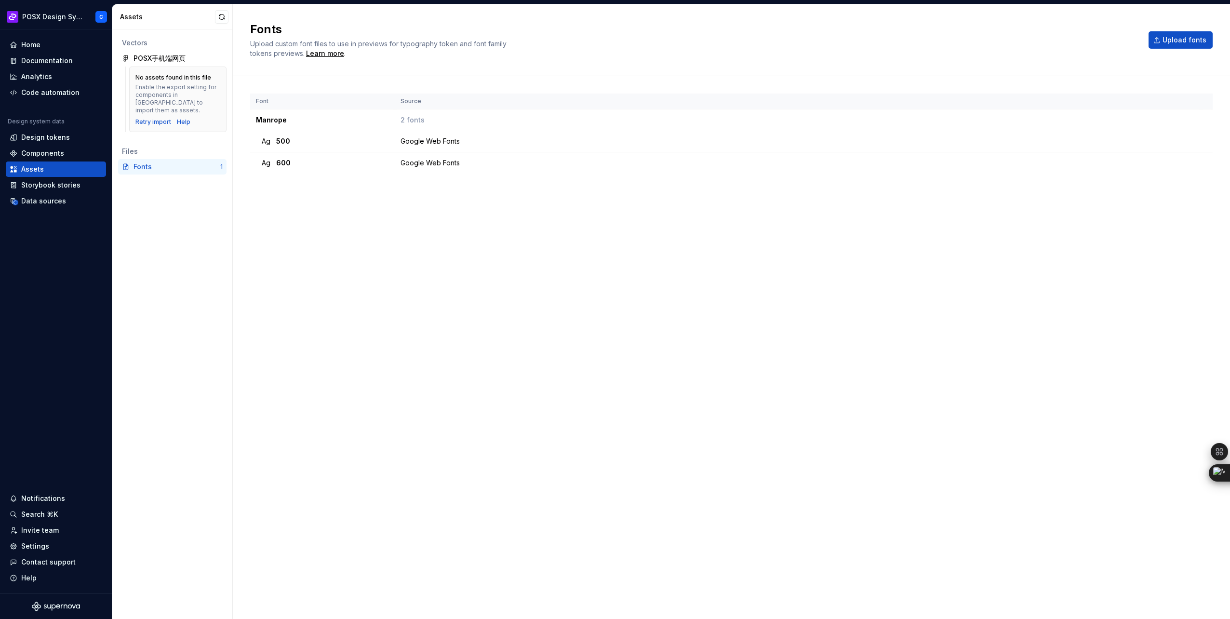
click at [148, 104] on div "Enable the export setting for components in Figma to import them as assets." at bounding box center [177, 98] width 85 height 31
click at [147, 118] on div "Retry import" at bounding box center [153, 122] width 36 height 8
click at [164, 57] on div "POSX手机端网页" at bounding box center [159, 58] width 52 height 10
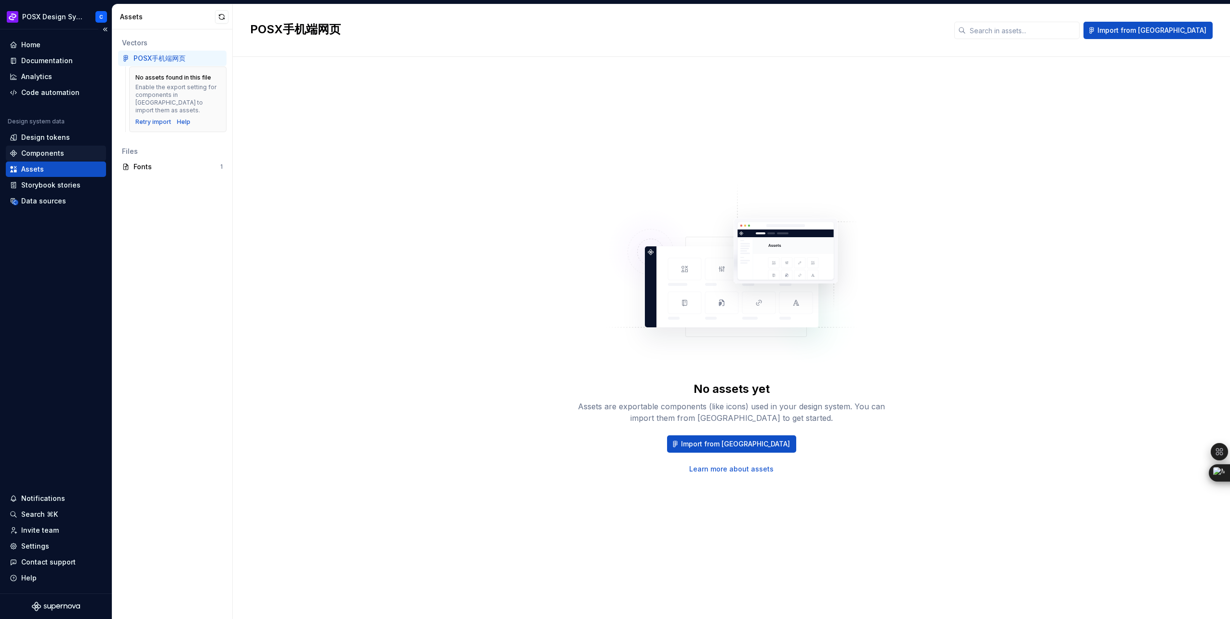
click at [59, 153] on div "Components" at bounding box center [42, 153] width 43 height 10
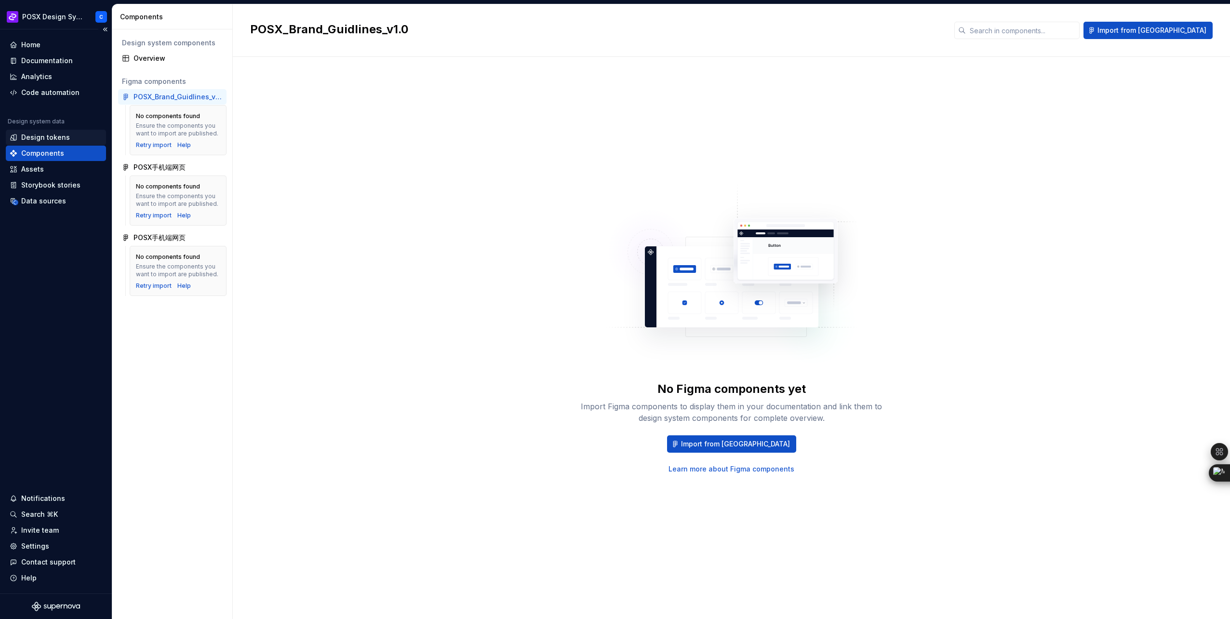
click at [71, 136] on div "Design tokens" at bounding box center [56, 138] width 93 height 10
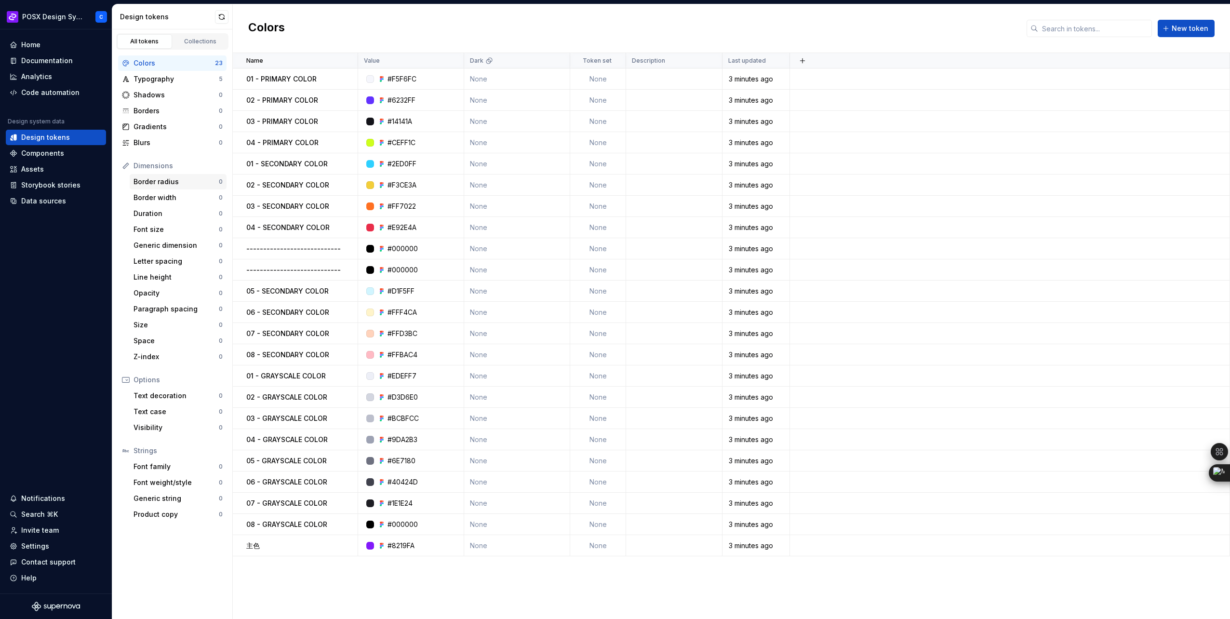
click at [200, 186] on div "Border radius" at bounding box center [175, 182] width 85 height 10
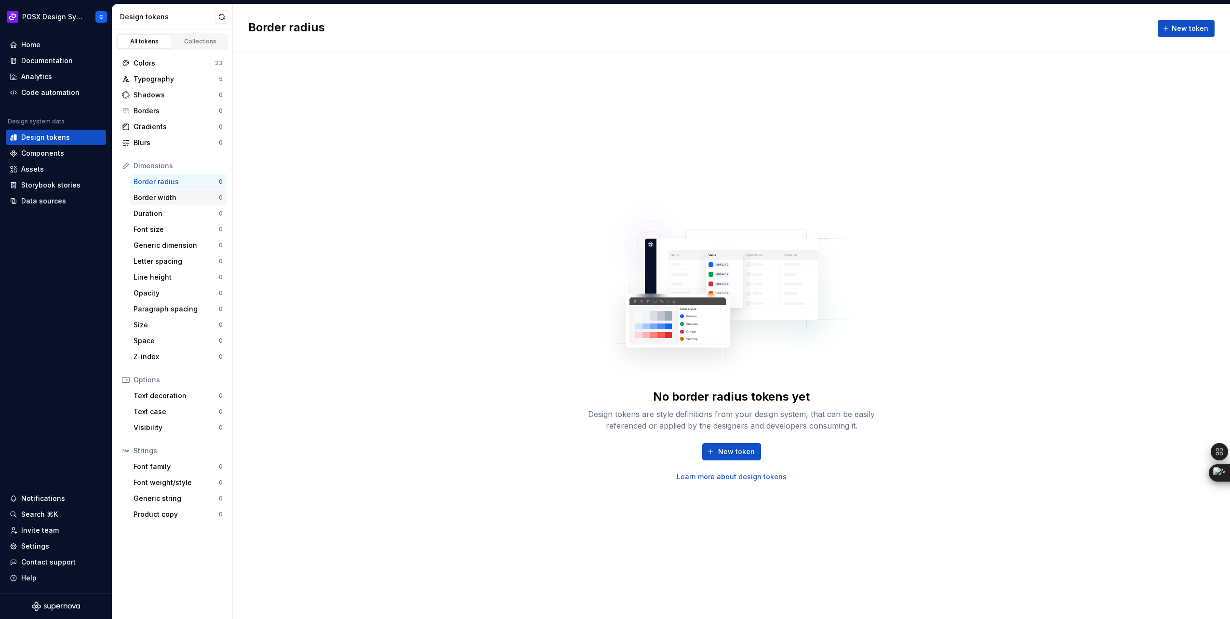
click at [181, 194] on div "Border width" at bounding box center [175, 198] width 85 height 10
click at [172, 209] on div "Duration" at bounding box center [175, 214] width 85 height 10
click at [179, 230] on div "Font size" at bounding box center [175, 230] width 85 height 10
click at [186, 256] on div "Letter spacing" at bounding box center [175, 261] width 85 height 10
click at [49, 157] on div "Components" at bounding box center [42, 153] width 43 height 10
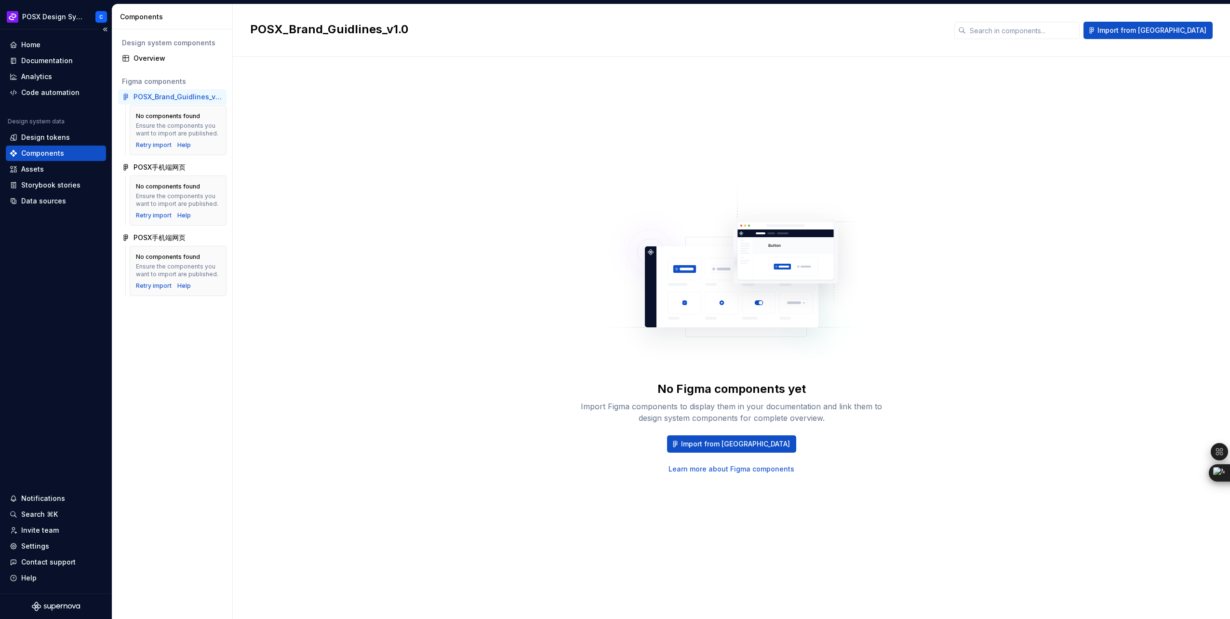
drag, startPoint x: 44, startPoint y: 270, endPoint x: 29, endPoint y: 246, distance: 28.5
click at [28, 252] on div "Home Documentation Analytics Code automation Design system data Design tokens C…" at bounding box center [56, 311] width 112 height 564
click at [71, 55] on div "Documentation" at bounding box center [56, 60] width 100 height 15
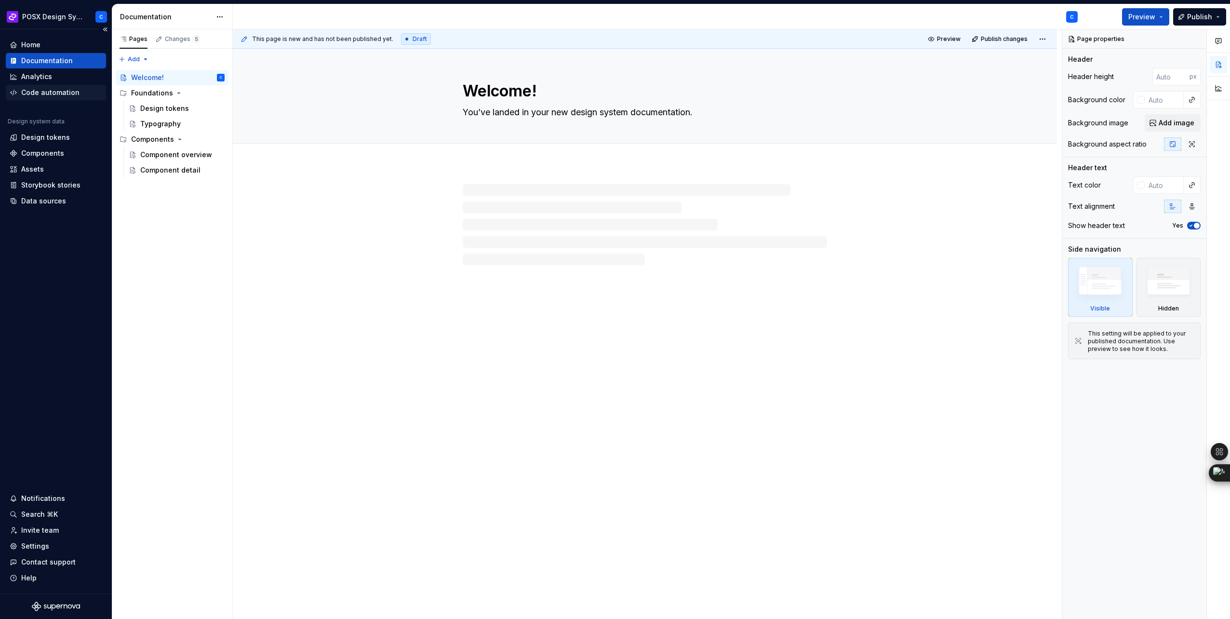
type textarea "*"
click at [42, 40] on div "Home" at bounding box center [56, 45] width 93 height 10
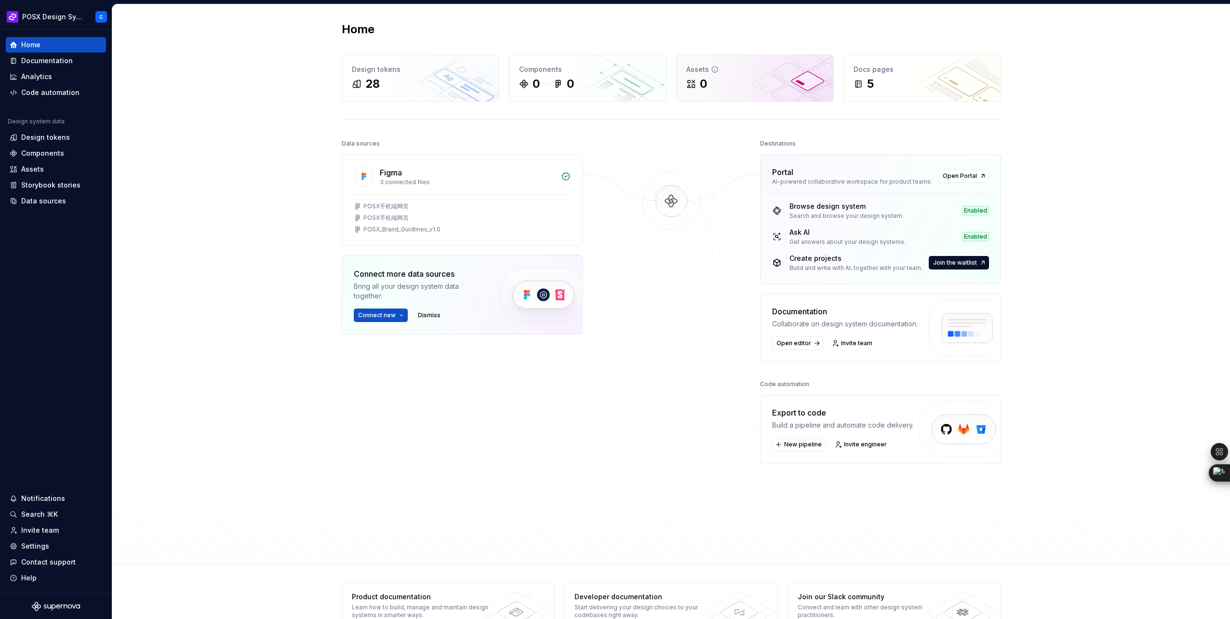
click at [728, 80] on div "0" at bounding box center [754, 83] width 137 height 15
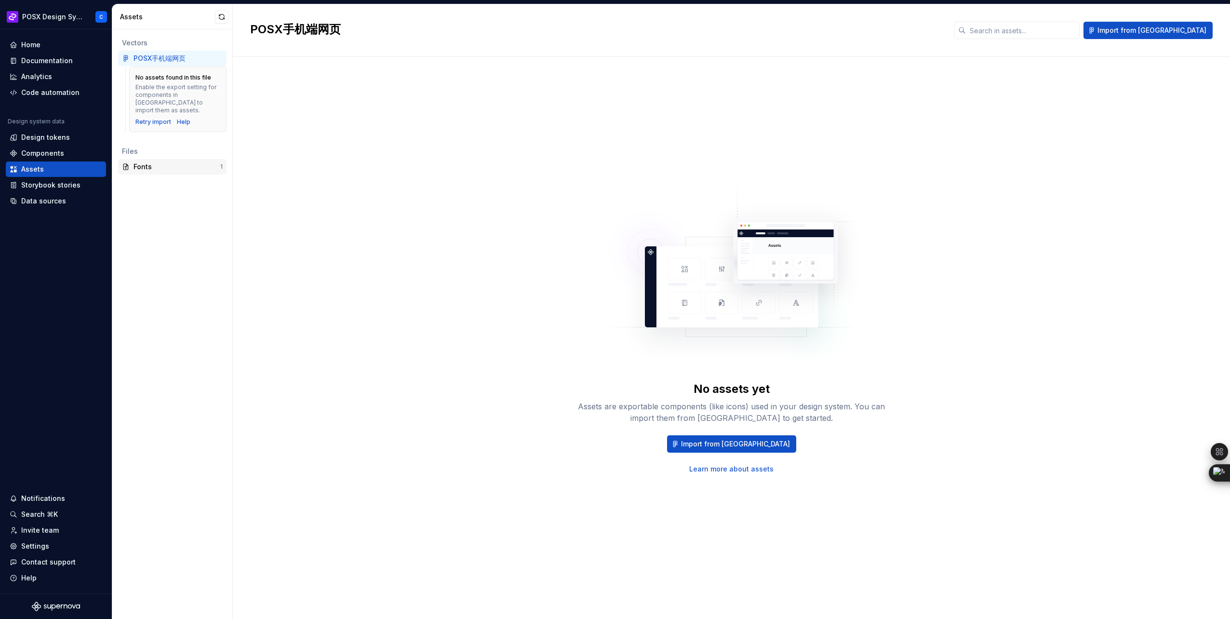
click at [153, 162] on div "Fonts" at bounding box center [176, 167] width 87 height 10
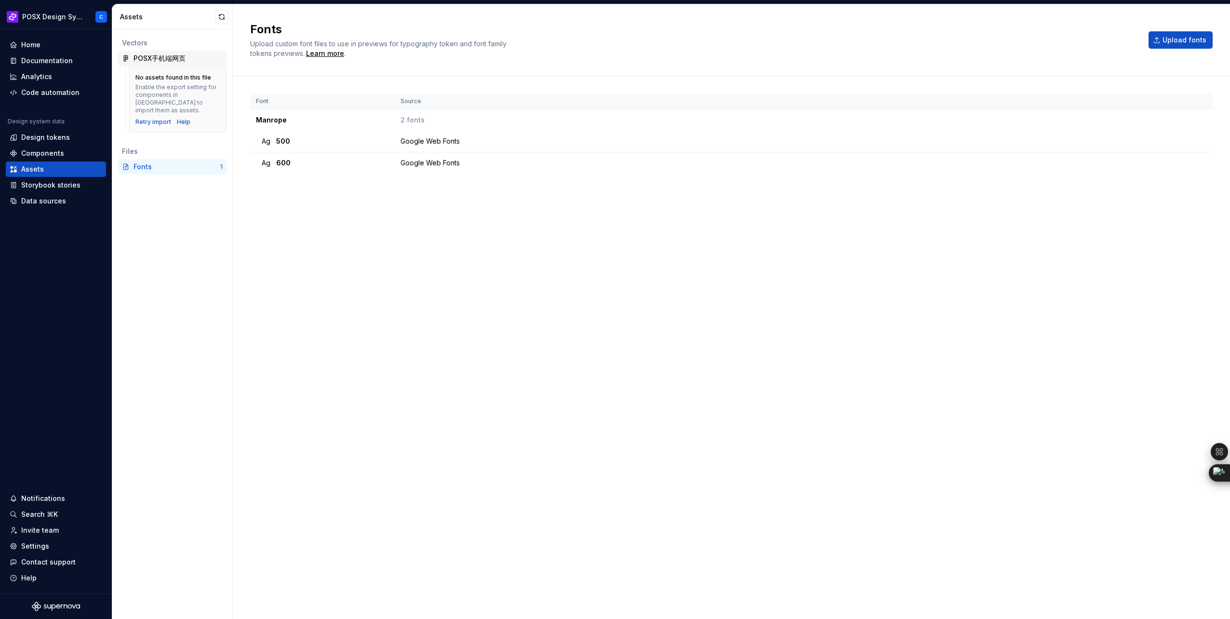
click at [156, 60] on div "POSX手机端网页" at bounding box center [159, 58] width 52 height 10
